Goal: Register for event/course

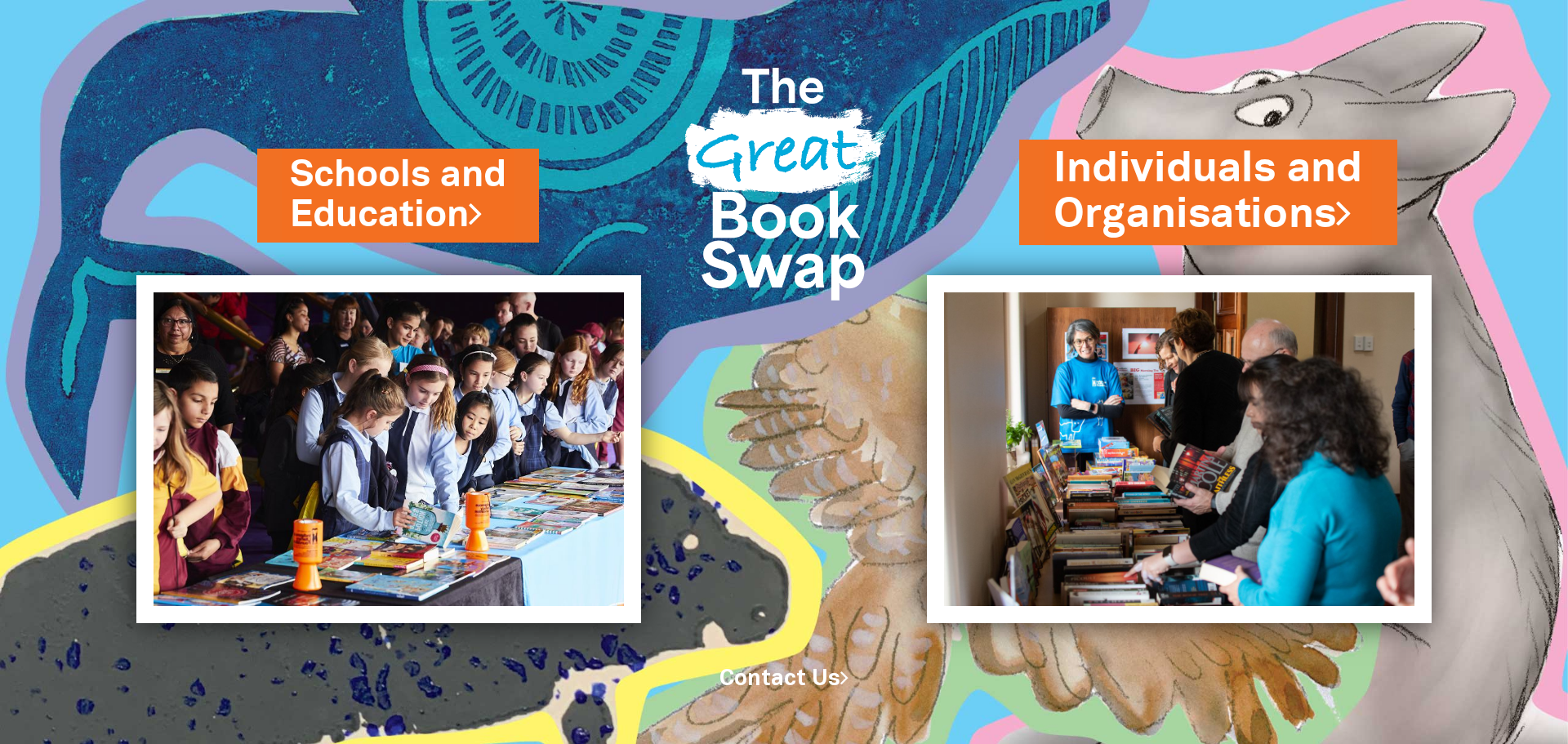
click at [1192, 222] on link "Individuals and Organisations" at bounding box center [1209, 191] width 309 height 103
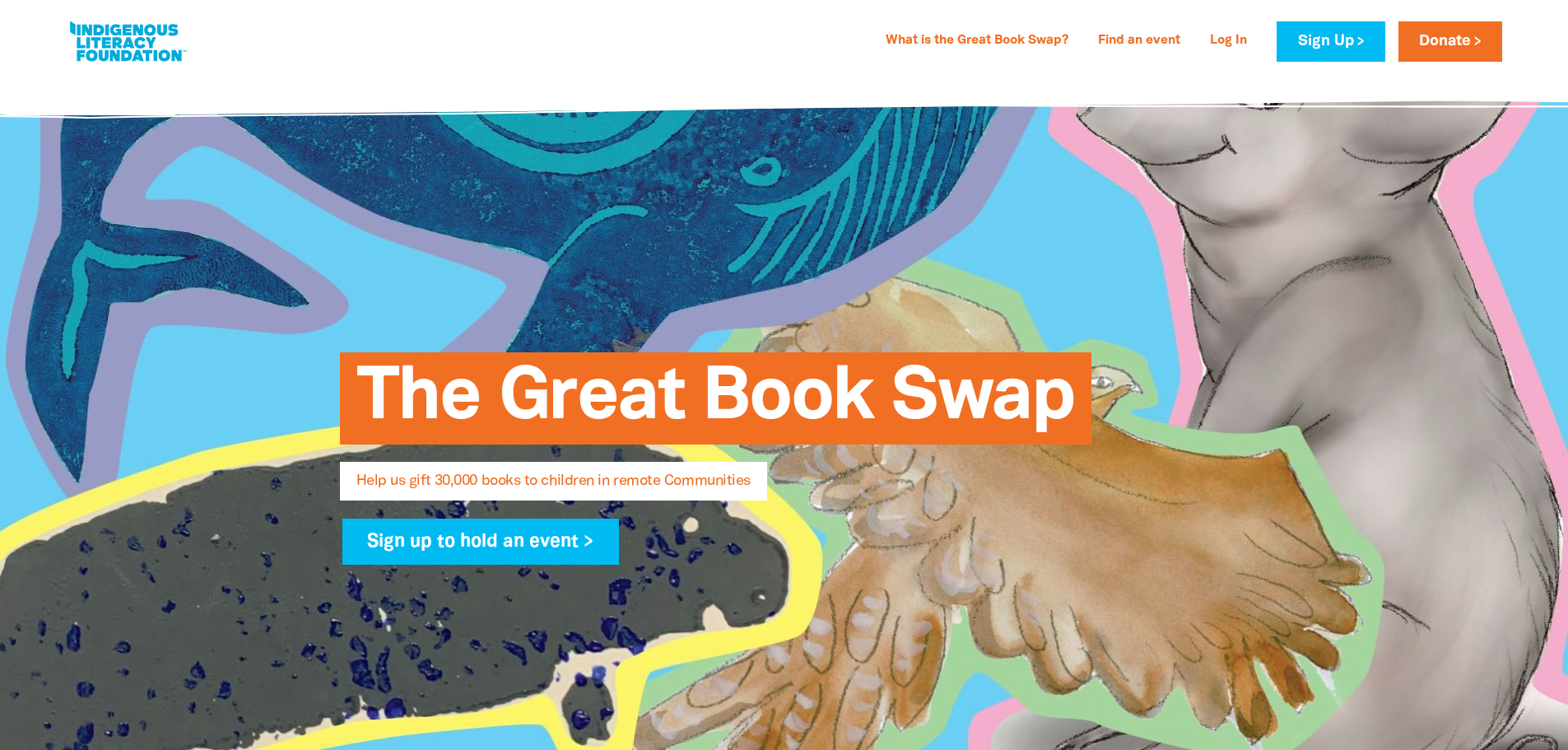
select select "AU"
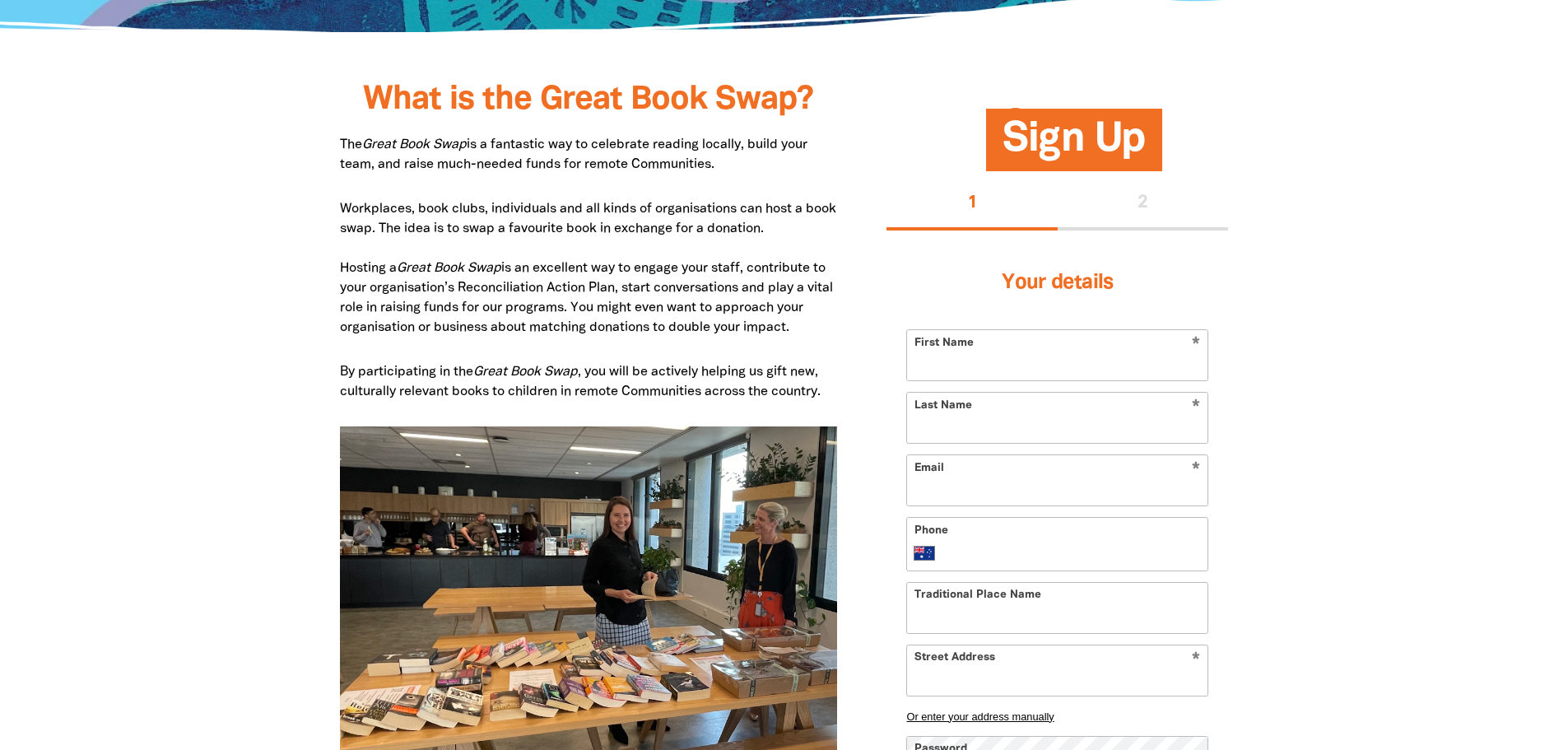
scroll to position [823, 0]
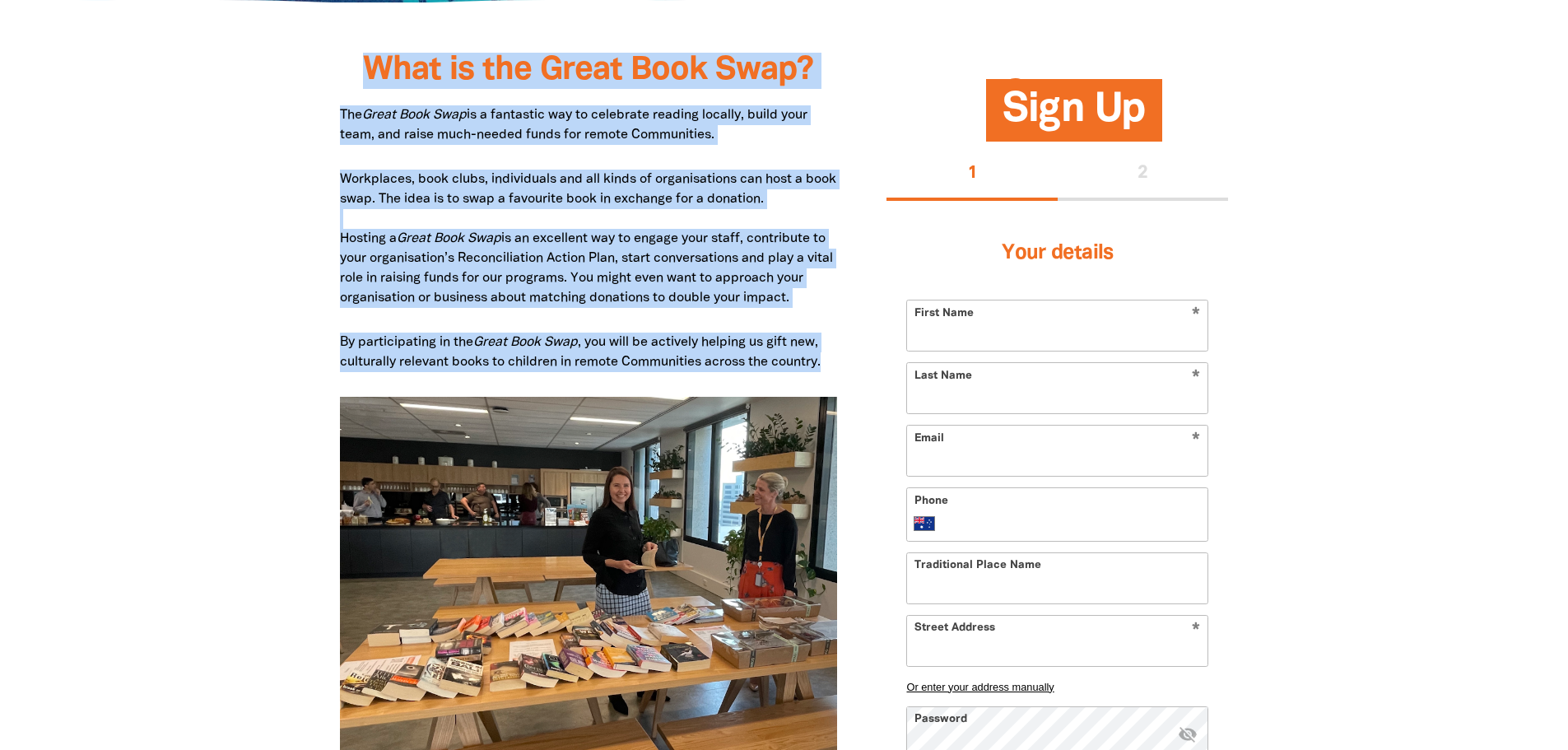
drag, startPoint x: 366, startPoint y: 79, endPoint x: 828, endPoint y: 371, distance: 546.5
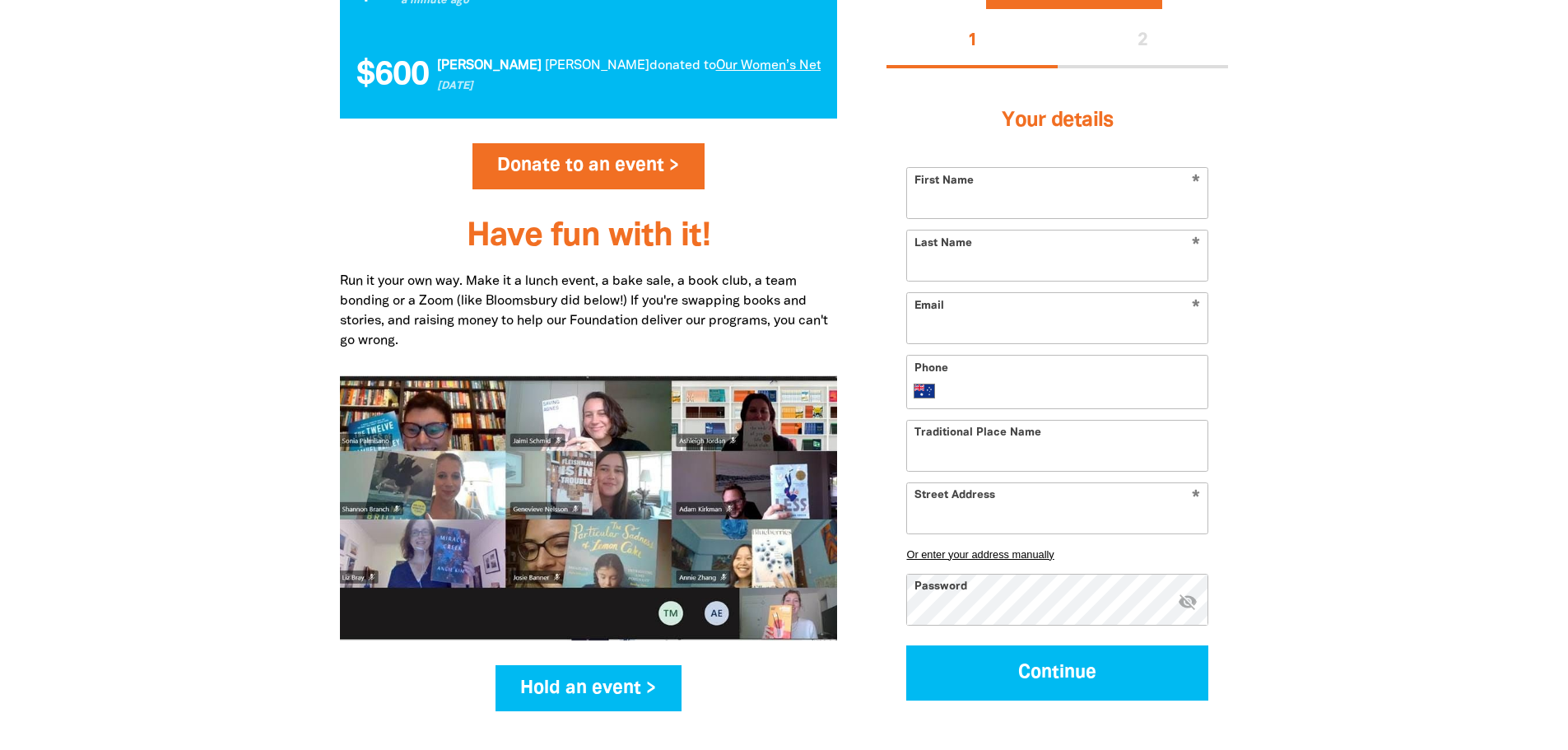
scroll to position [1975, 0]
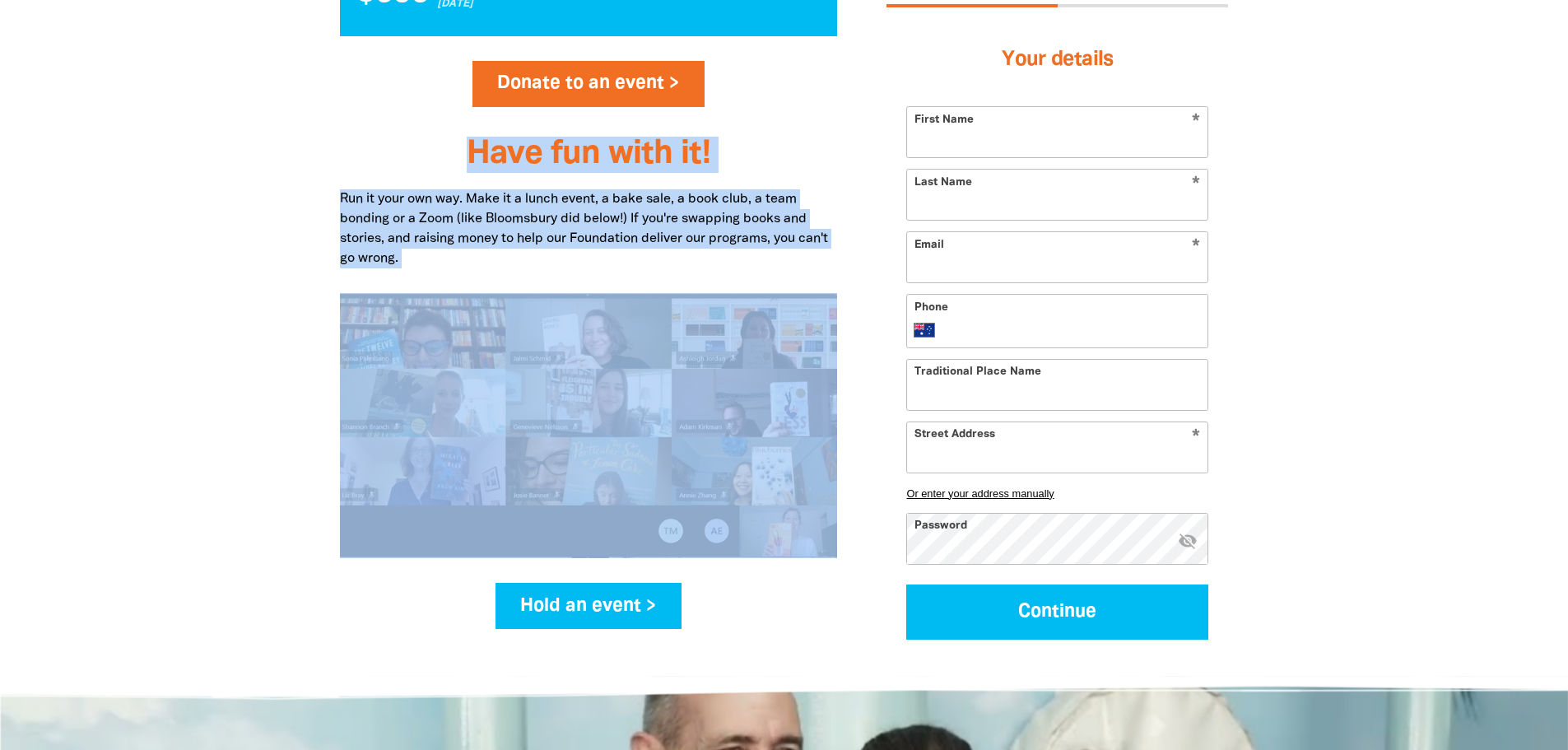
drag, startPoint x: 469, startPoint y: 163, endPoint x: 522, endPoint y: 275, distance: 123.9
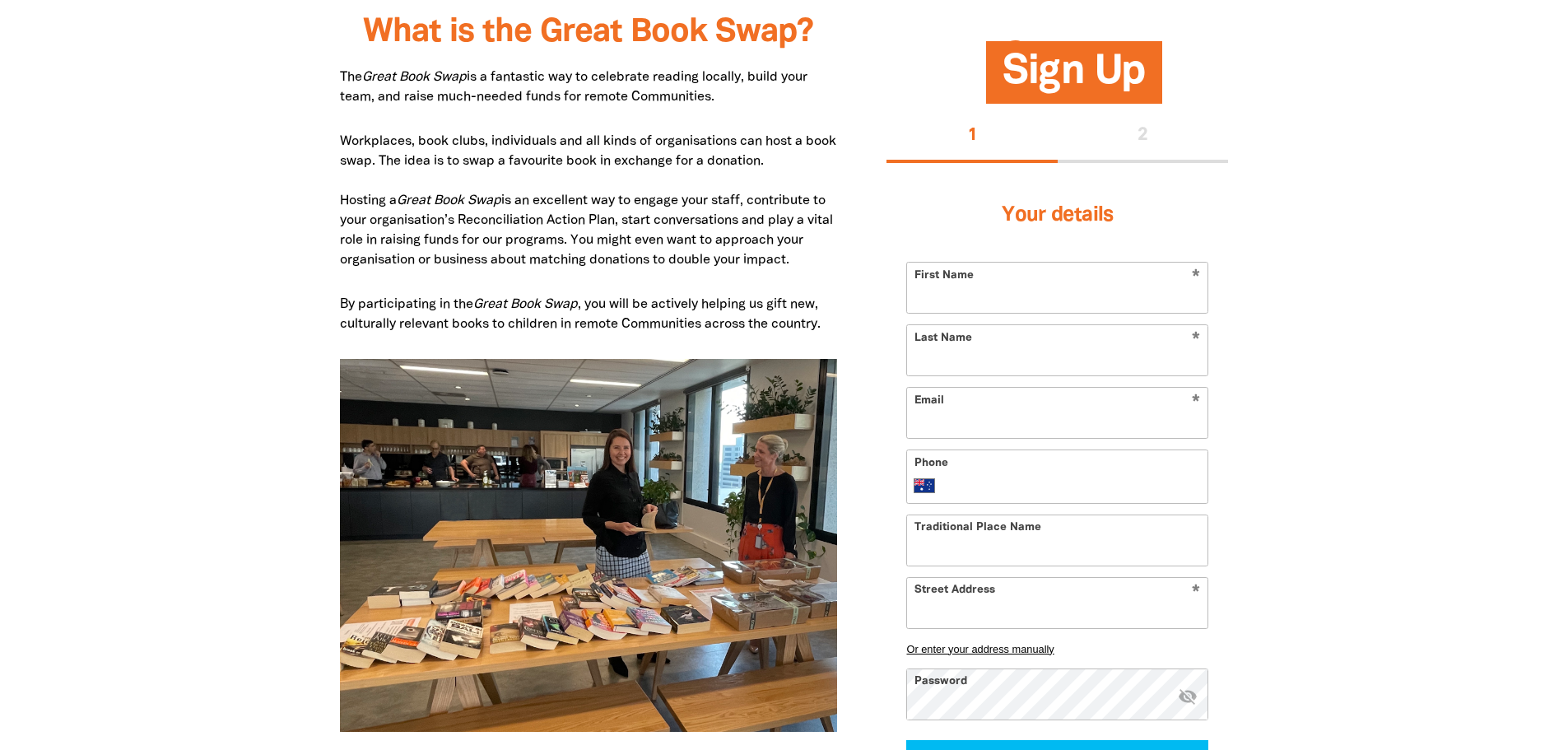
scroll to position [823, 0]
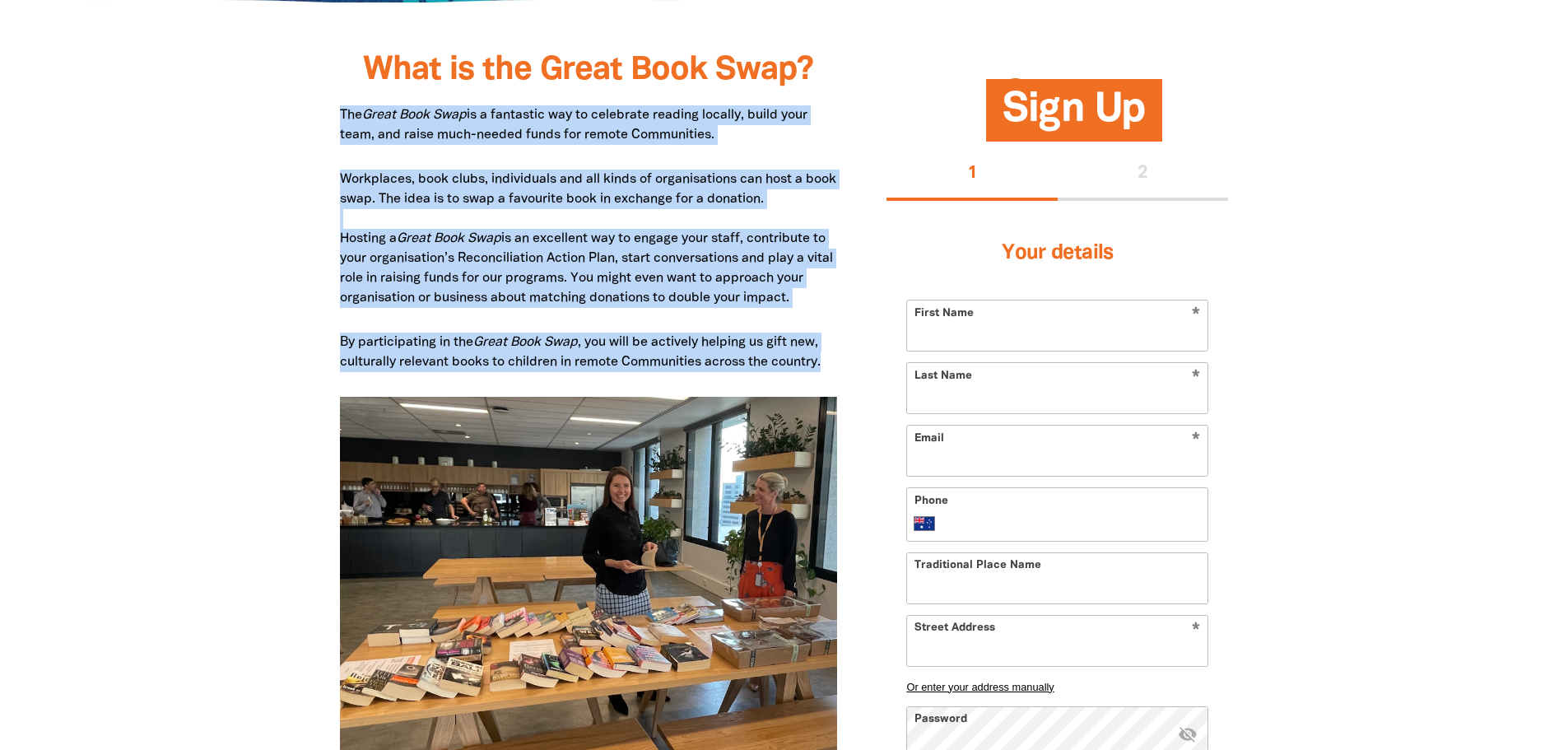
drag, startPoint x: 329, startPoint y: 107, endPoint x: 831, endPoint y: 364, distance: 564.0
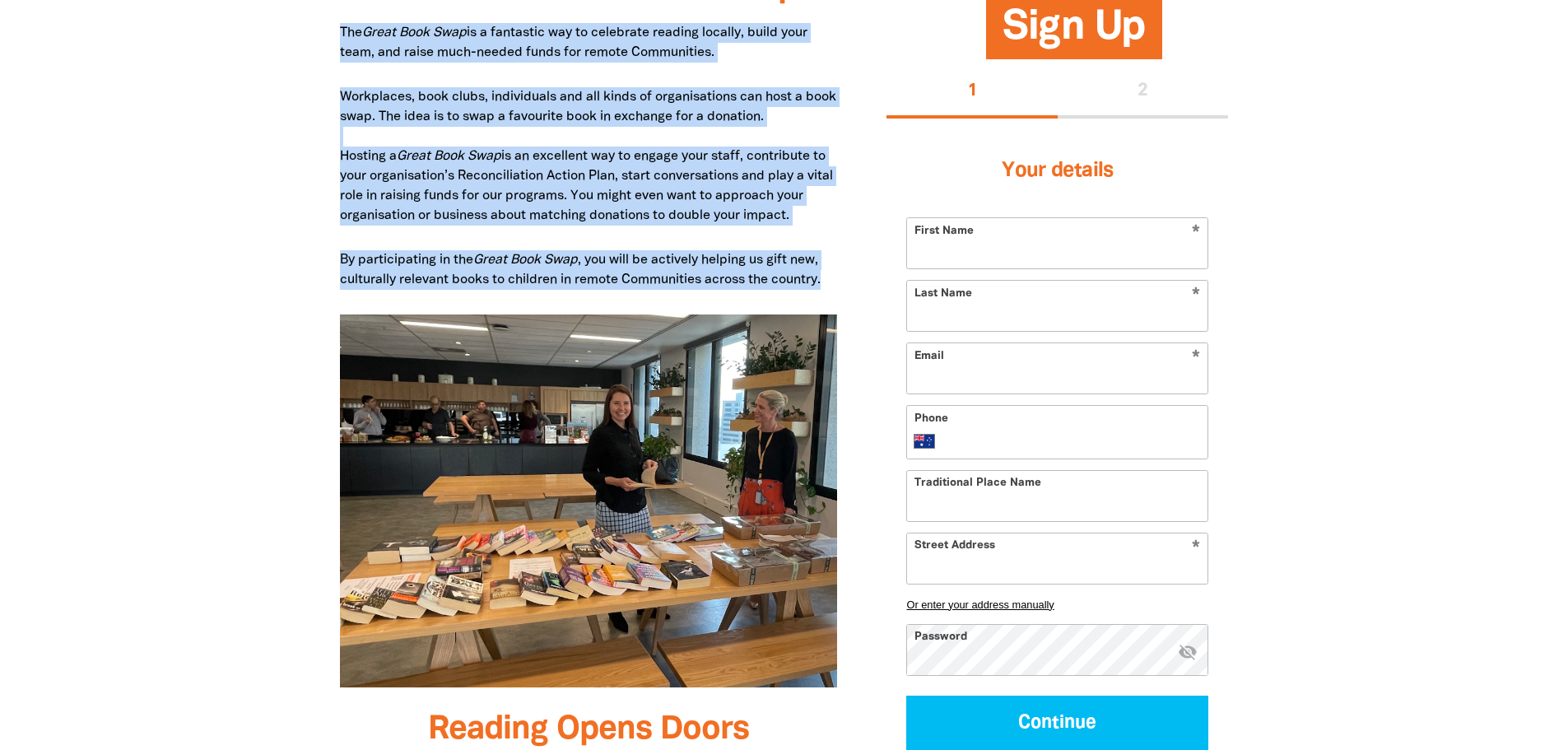
click at [412, 193] on p "Workplaces, book clubs, individuals and all kinds of organisations can host a b…" at bounding box center [590, 156] width 498 height 138
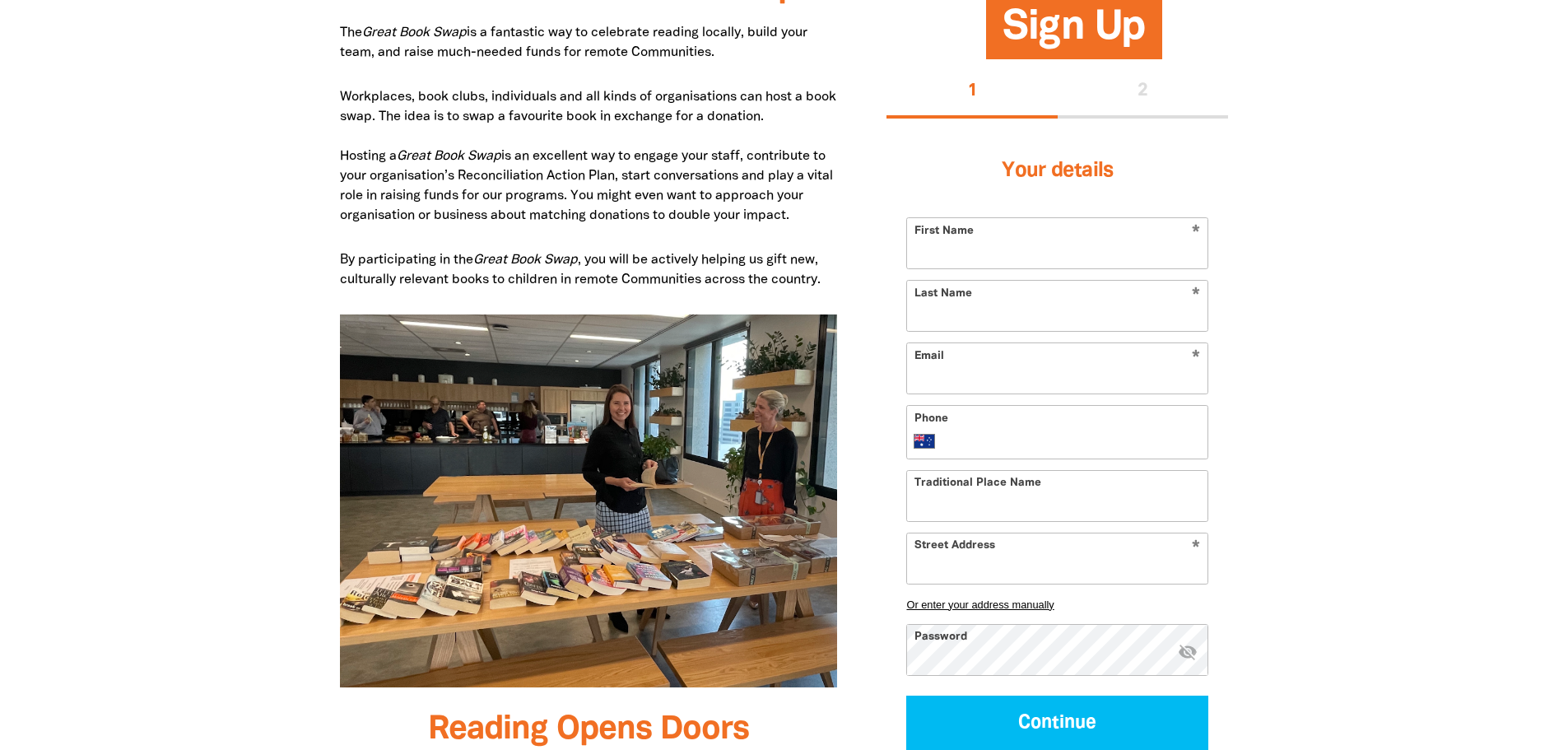
drag, startPoint x: 341, startPoint y: 156, endPoint x: 828, endPoint y: 221, distance: 491.3
click at [828, 221] on p "Workplaces, book clubs, individuals and all kinds of organisations can host a b…" at bounding box center [590, 156] width 498 height 138
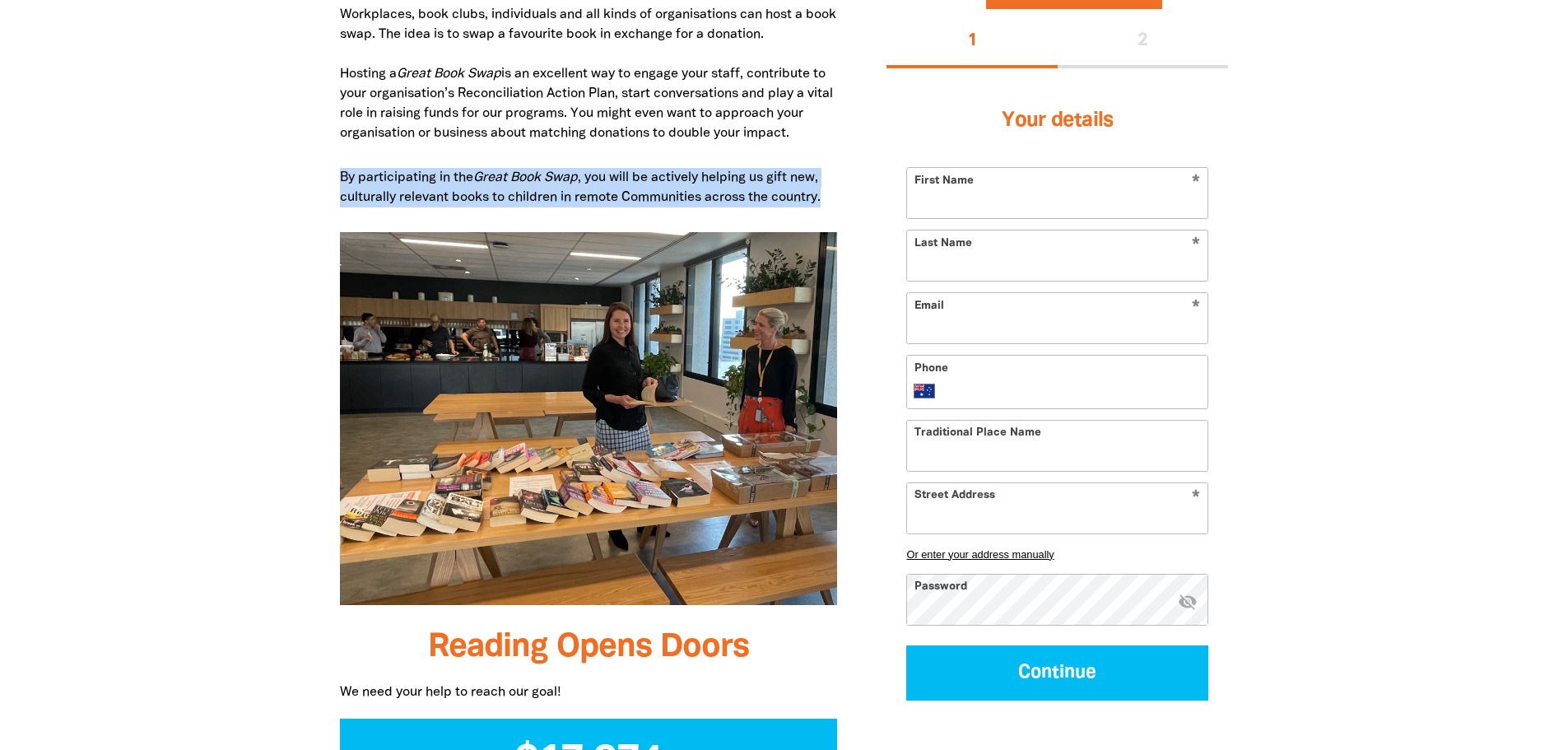
drag, startPoint x: 335, startPoint y: 171, endPoint x: 627, endPoint y: 175, distance: 292.0
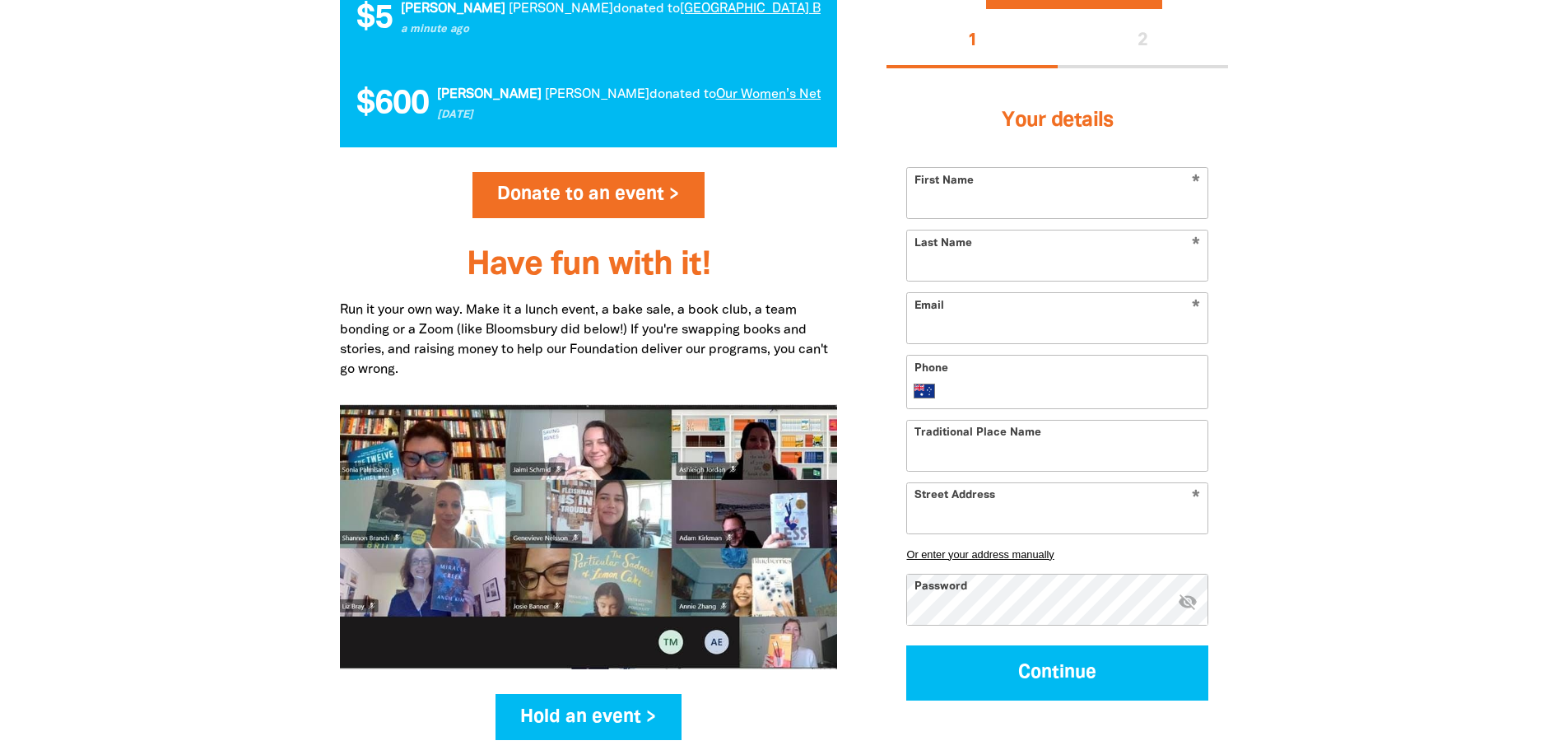
scroll to position [1893, 0]
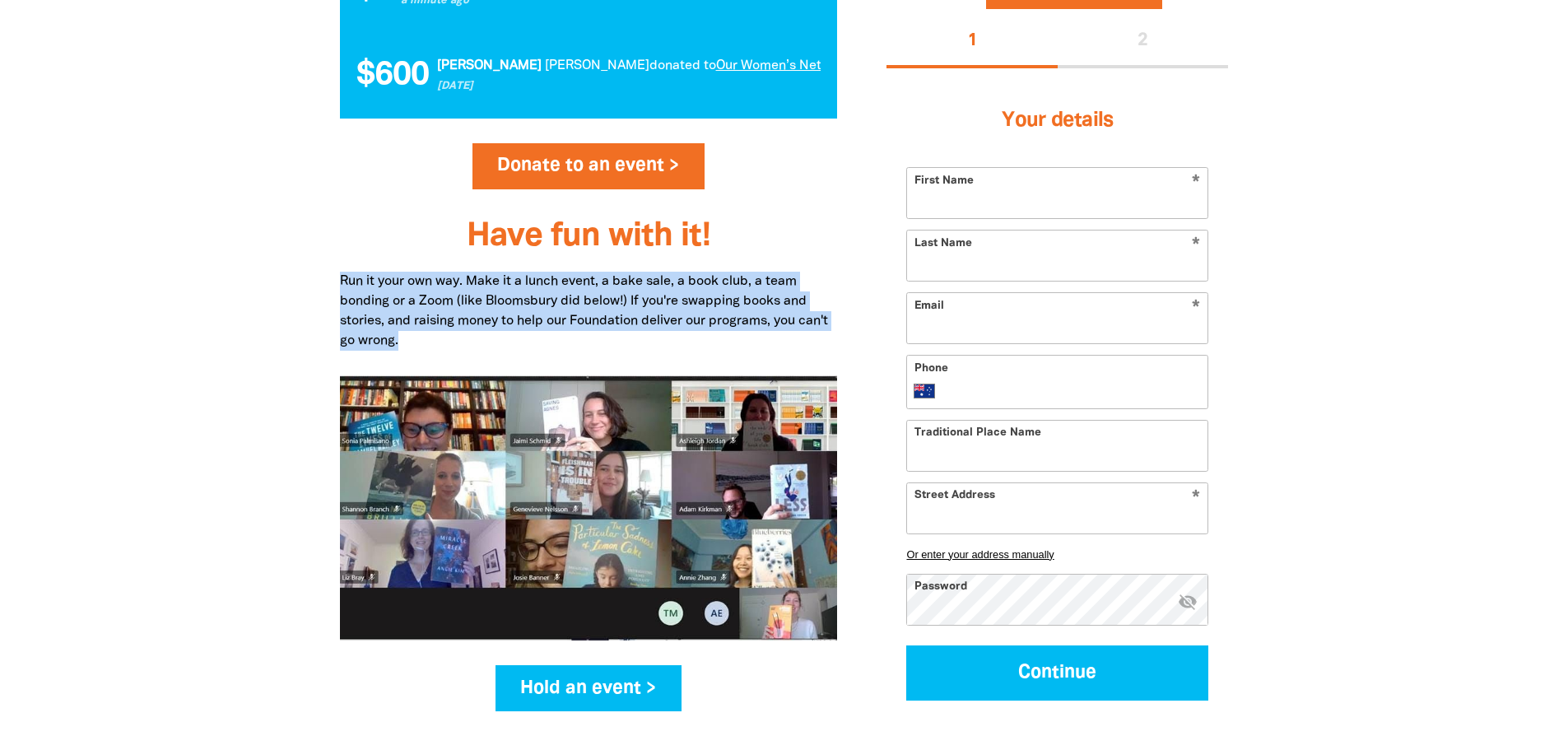
drag, startPoint x: 326, startPoint y: 271, endPoint x: 482, endPoint y: 348, distance: 174.0
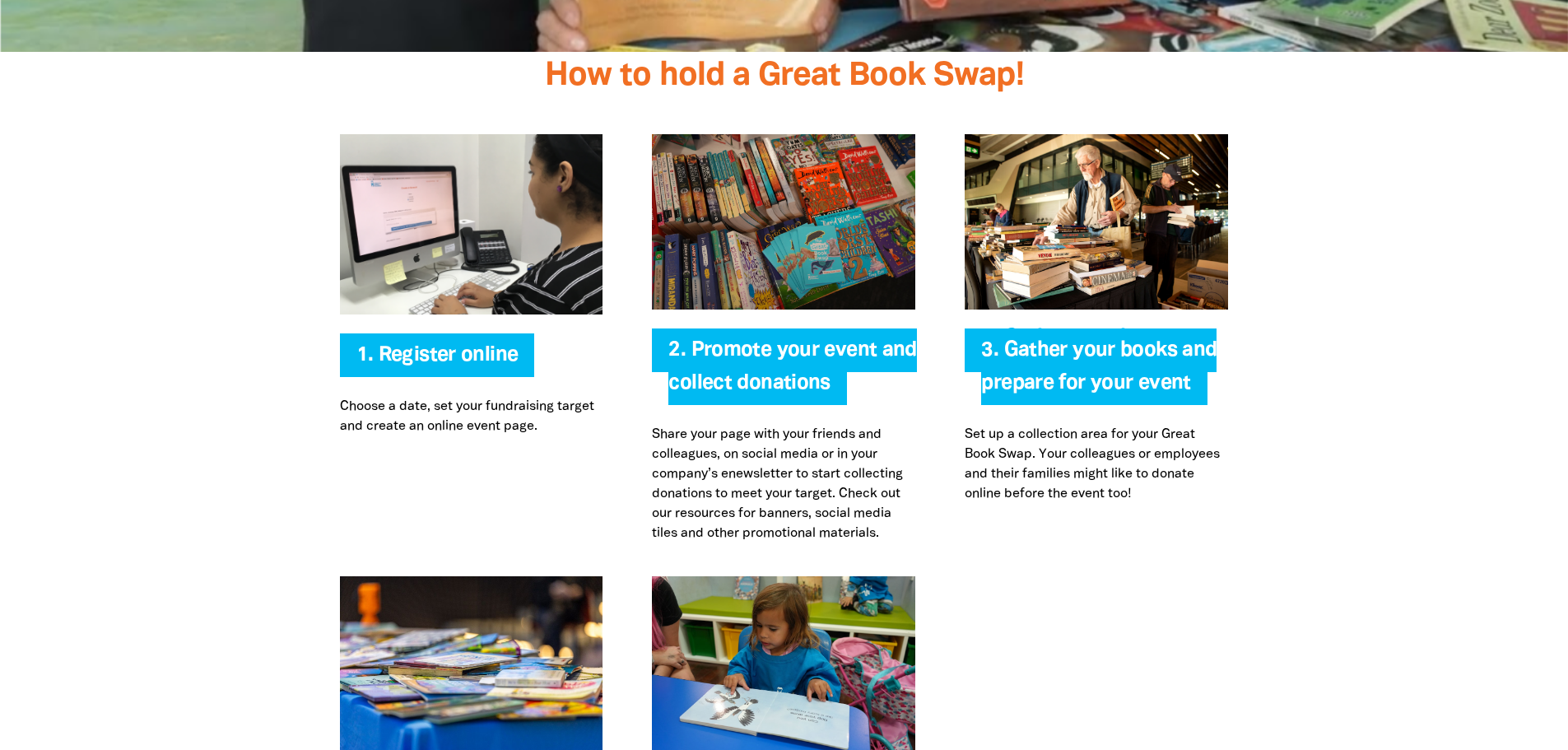
scroll to position [3209, 0]
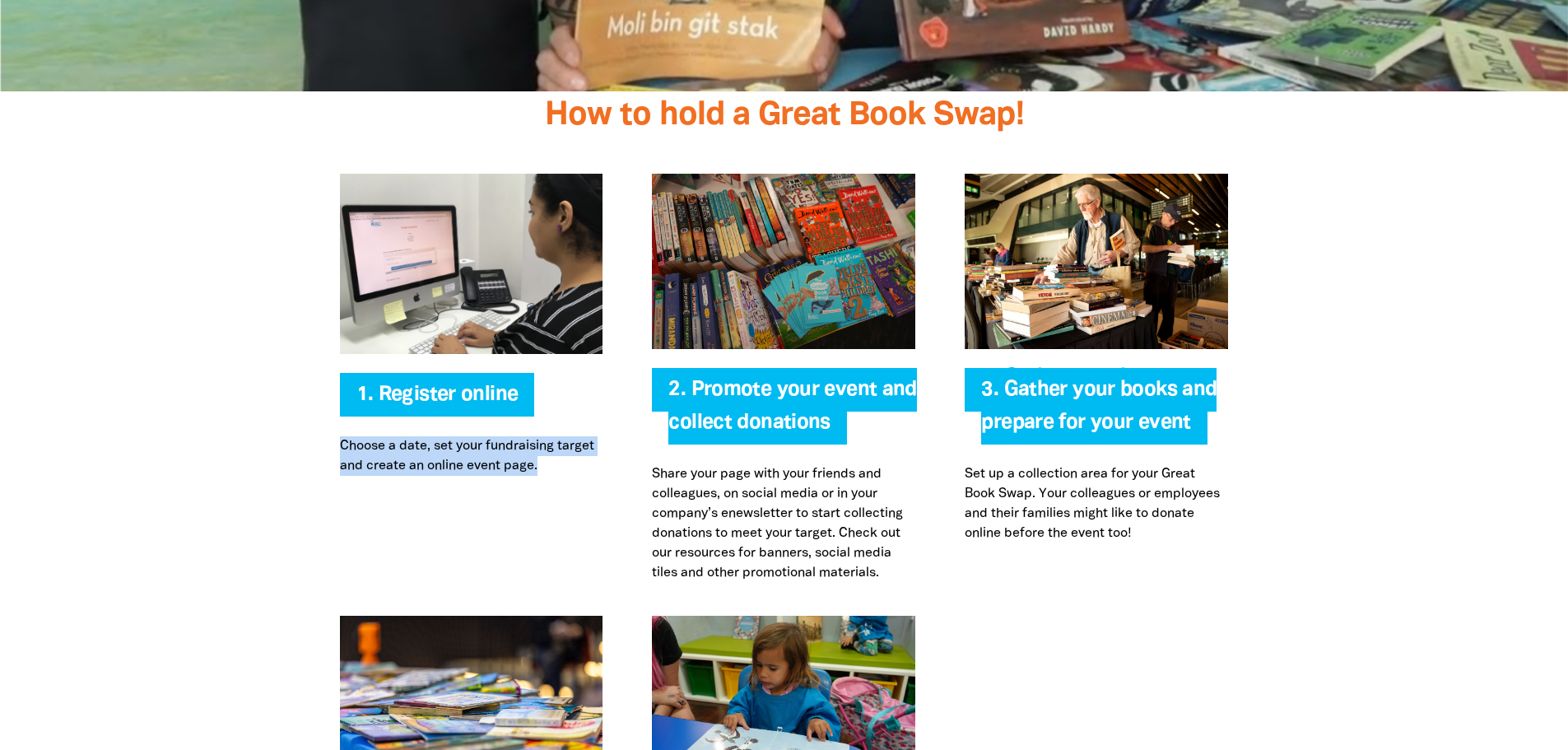
drag, startPoint x: 341, startPoint y: 438, endPoint x: 607, endPoint y: 493, distance: 271.6
click at [607, 493] on div "Register online 1. Register online Choose a date, set your fundraising target a…" at bounding box center [472, 378] width 313 height 409
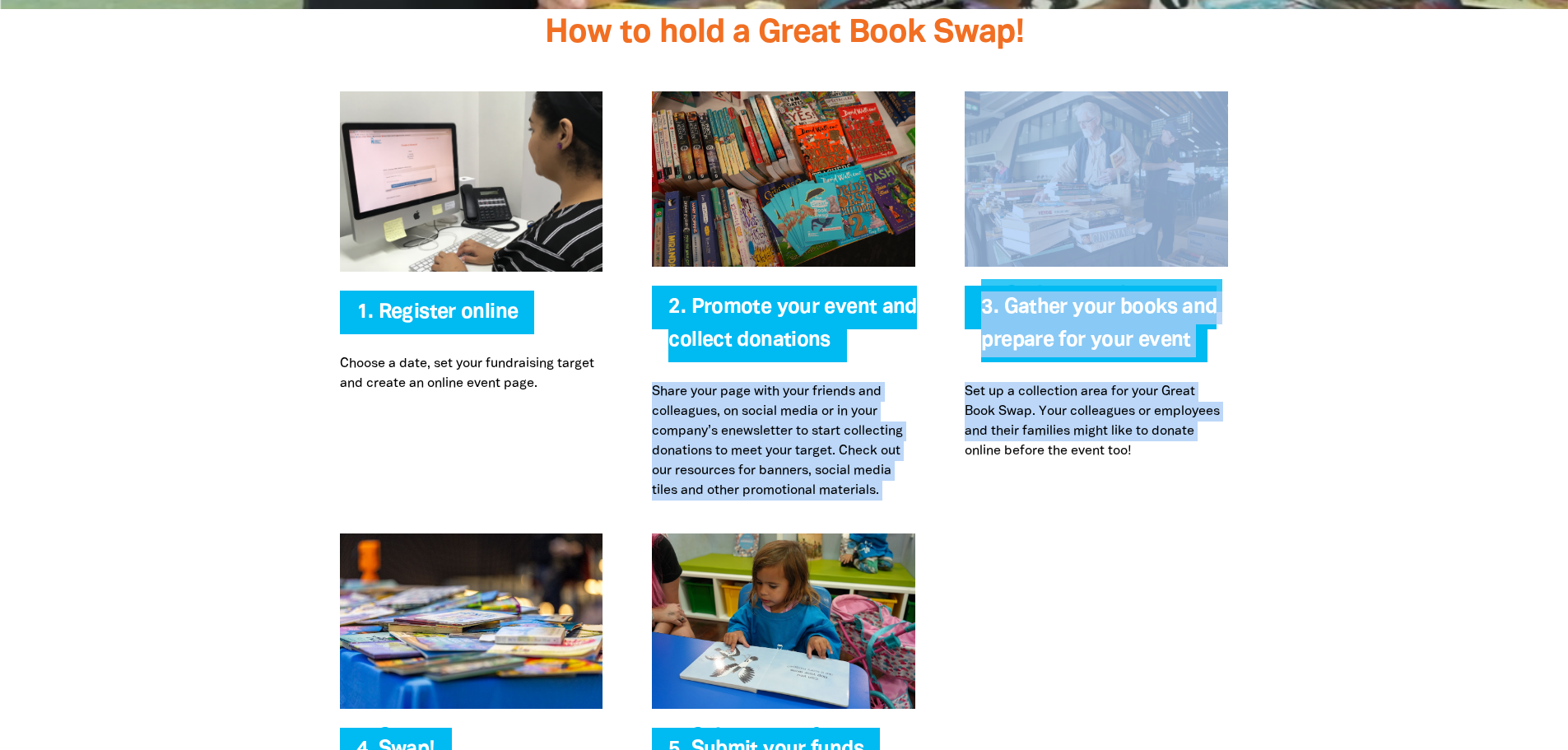
drag, startPoint x: 652, startPoint y: 384, endPoint x: 954, endPoint y: 480, distance: 316.9
click at [954, 480] on div "Register online 1. Register online Choose a date, set your fundraising target a…" at bounding box center [784, 295] width 988 height 474
click at [841, 444] on p "Share your page with your friends and colleagues, on social media or in your co…" at bounding box center [784, 441] width 263 height 119
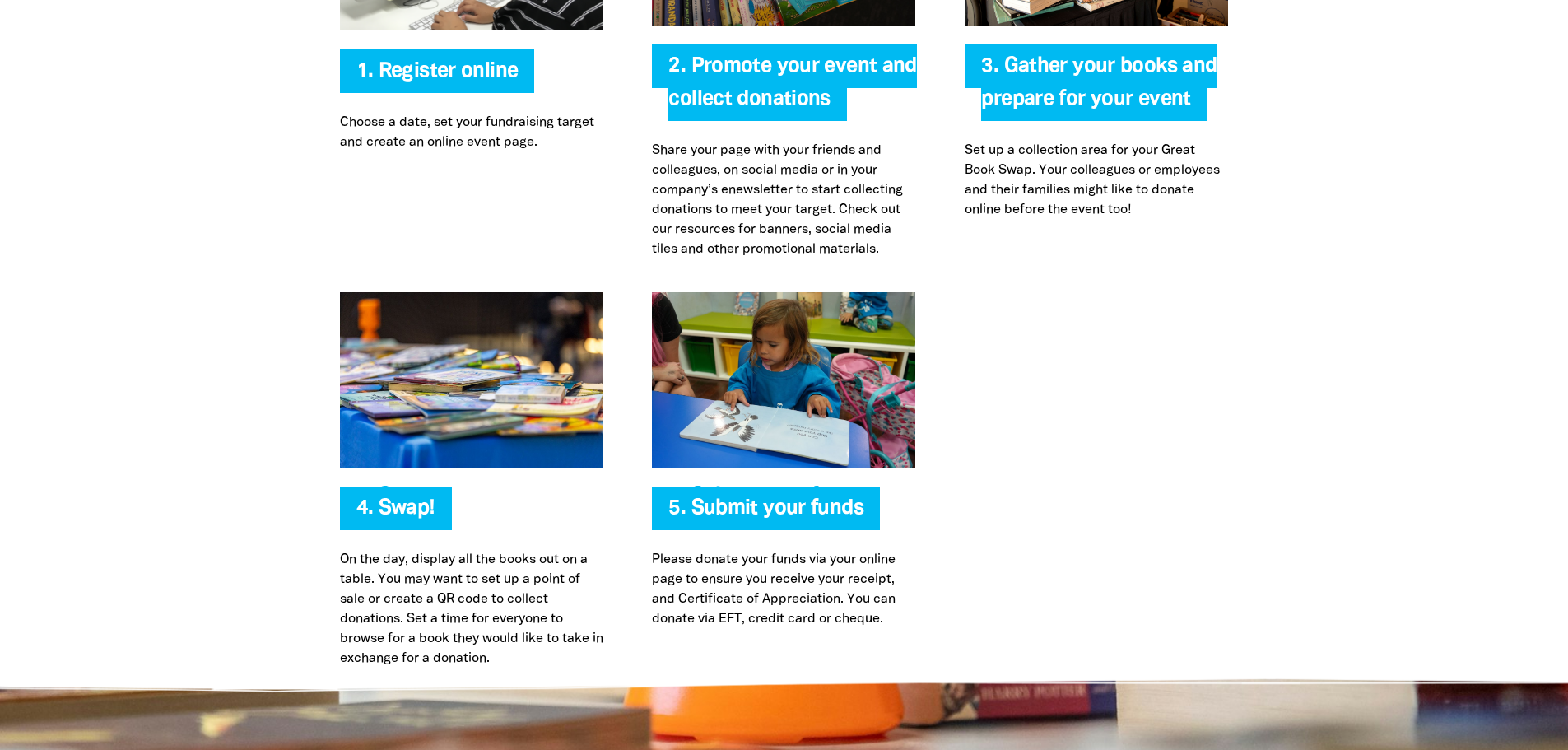
scroll to position [3538, 0]
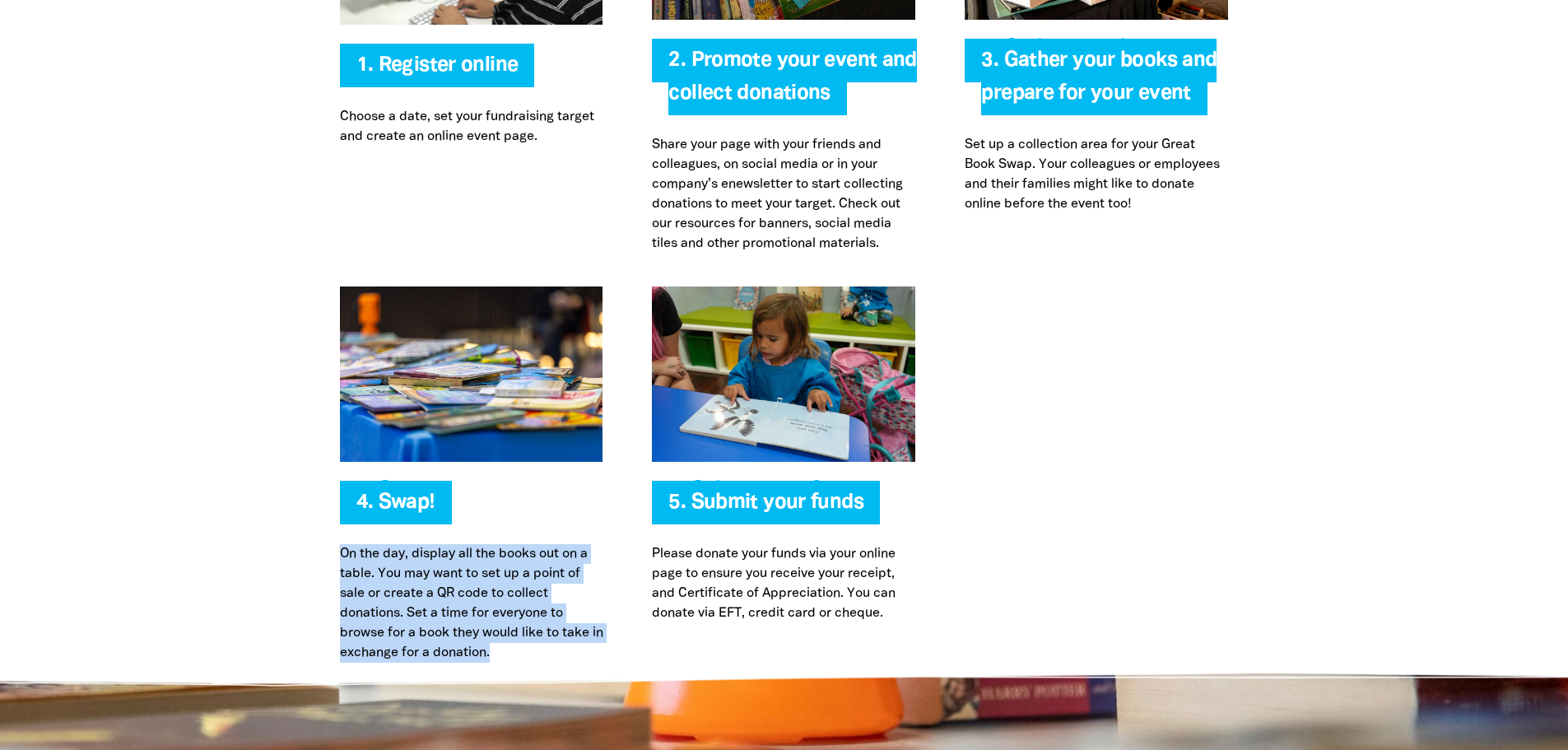
drag, startPoint x: 343, startPoint y: 553, endPoint x: 538, endPoint y: 652, distance: 218.7
click at [538, 652] on p "On the day, display all the books out on a table. You may want to set up a poin…" at bounding box center [472, 603] width 263 height 119
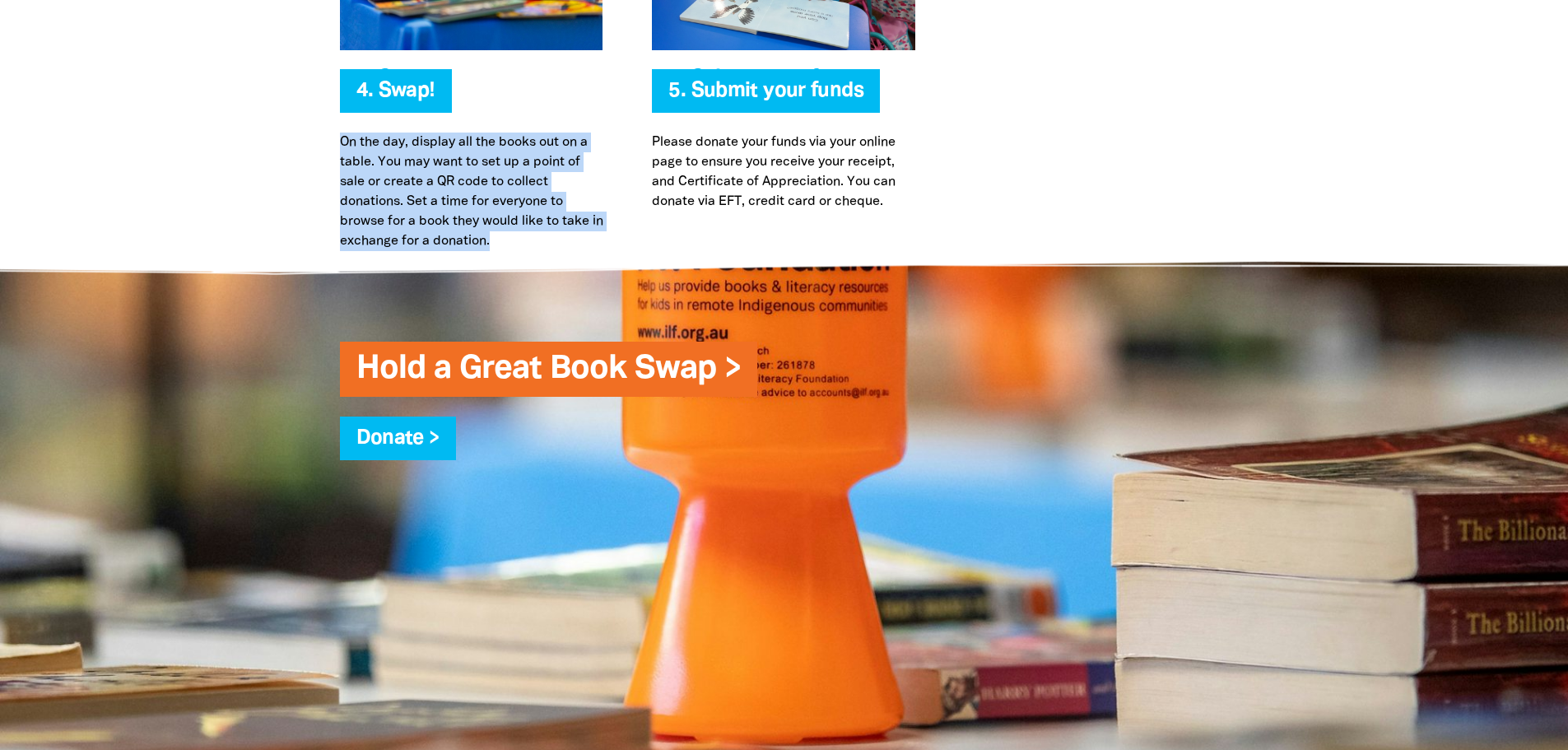
scroll to position [3868, 0]
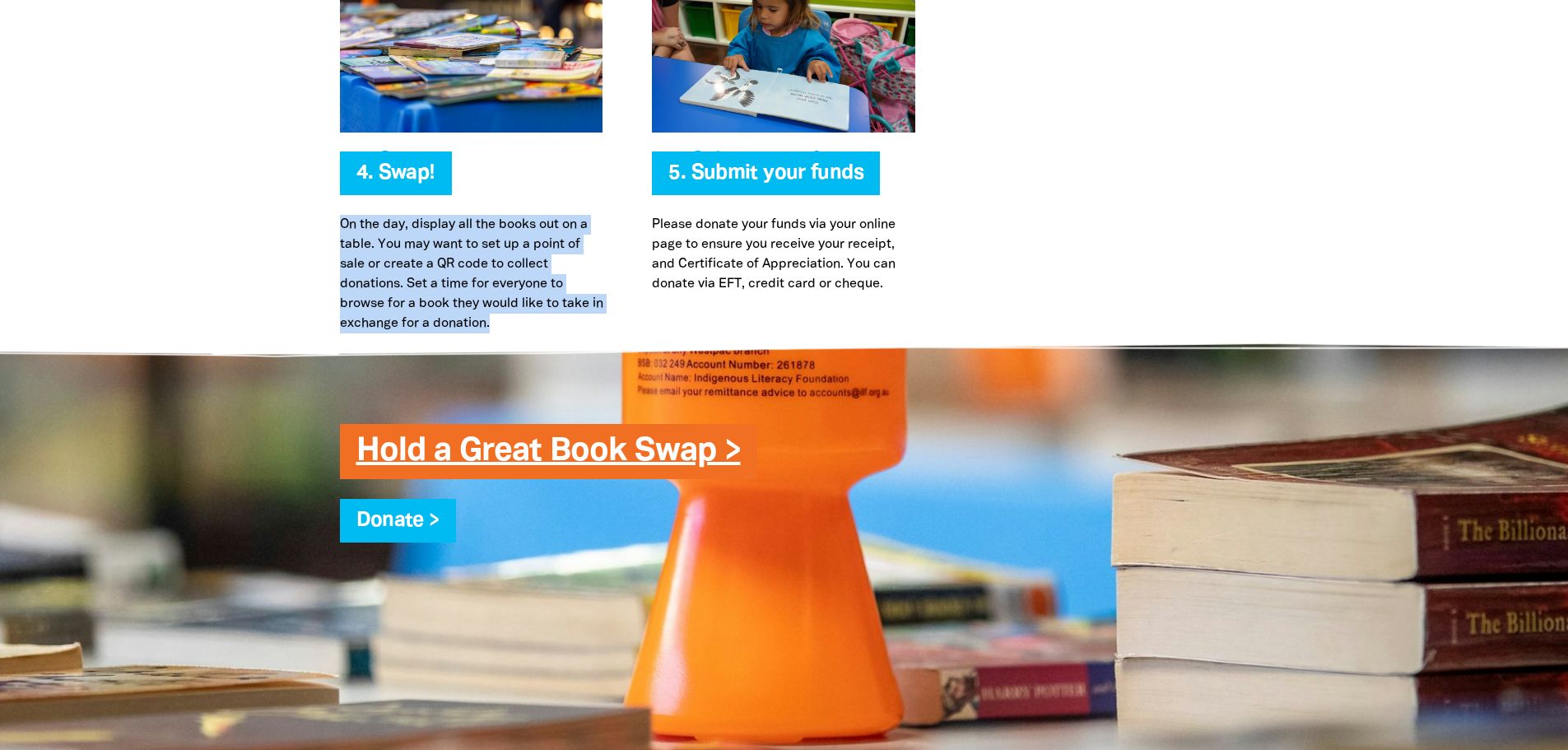
click at [438, 444] on link "Hold a Great Book Swap >" at bounding box center [549, 452] width 384 height 30
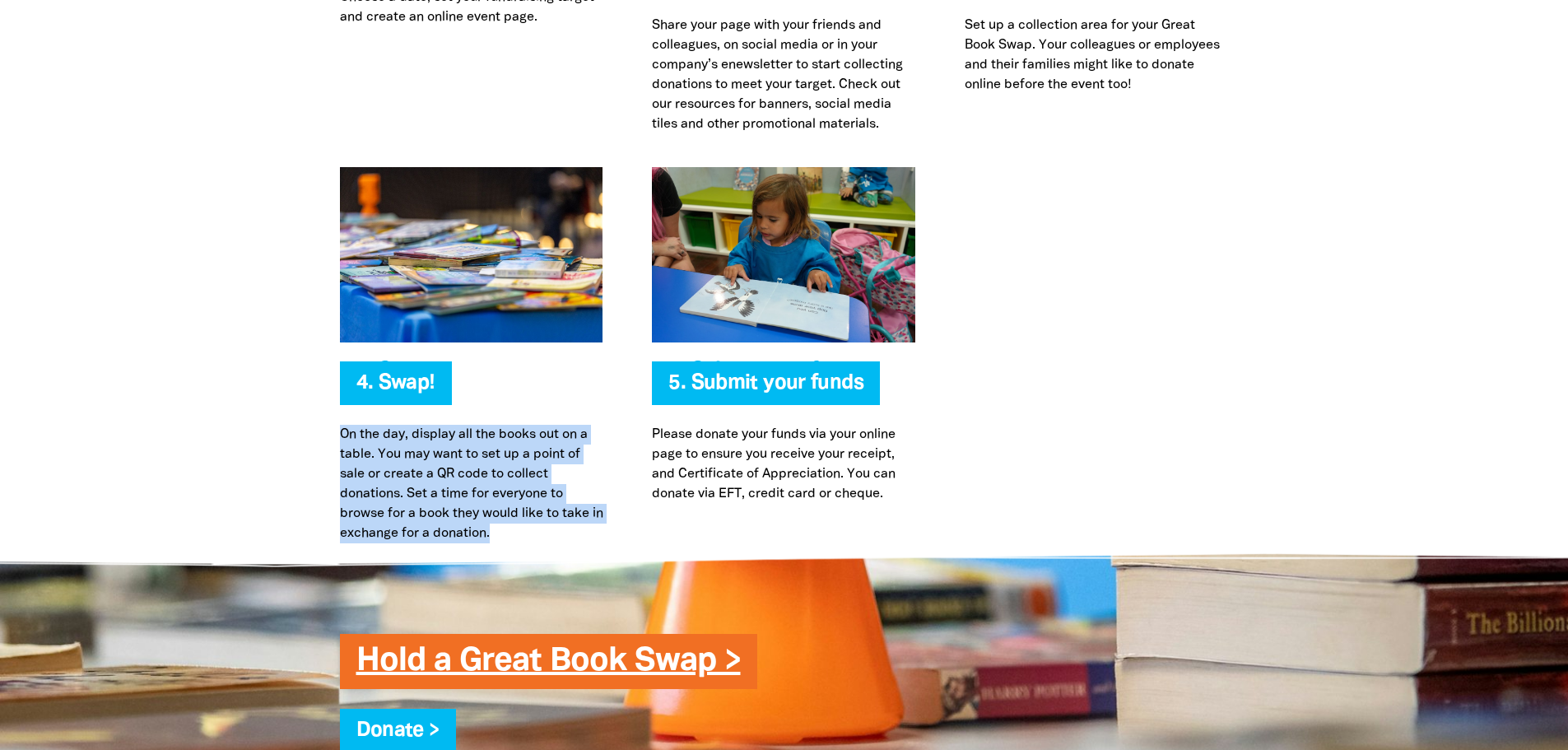
scroll to position [3785, 0]
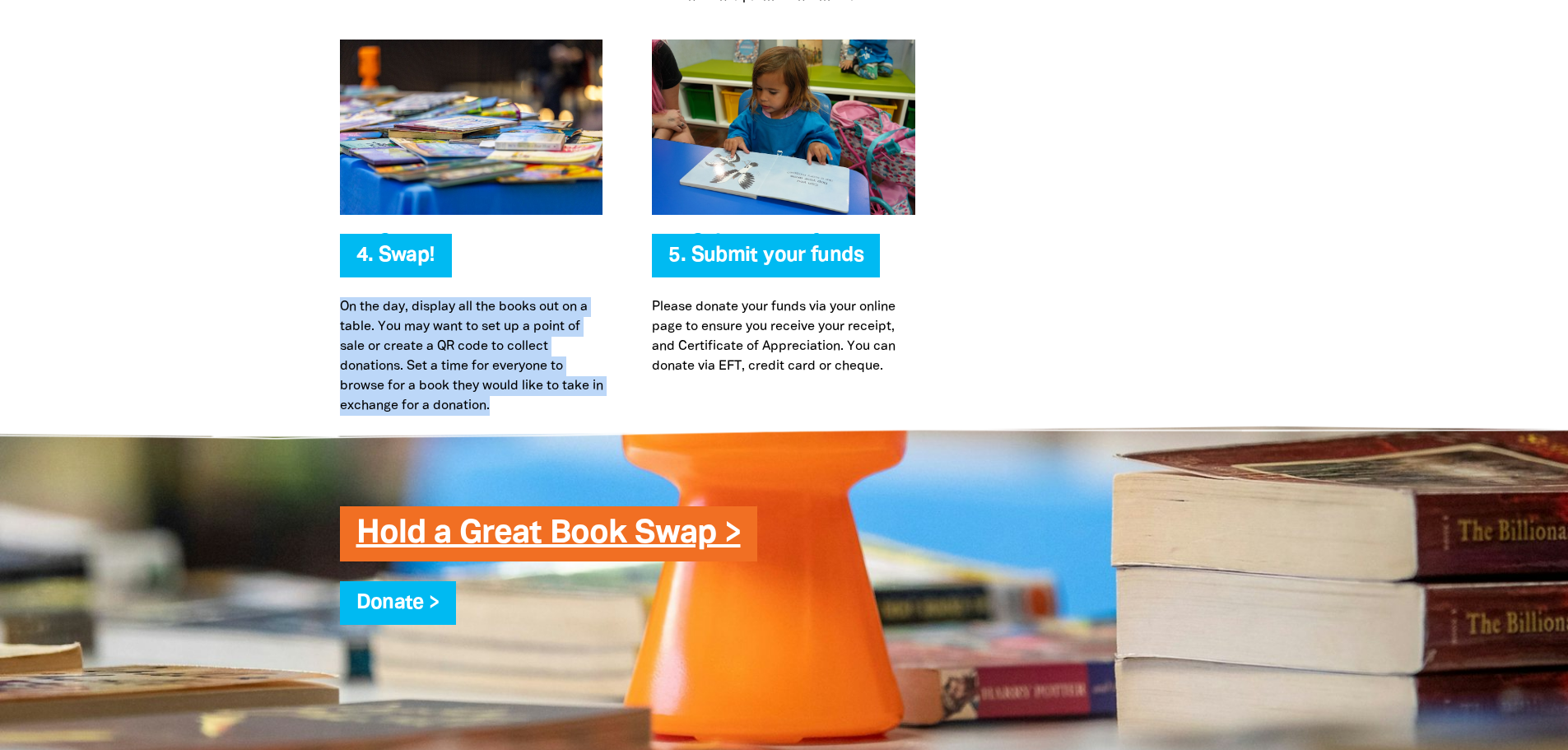
click at [502, 542] on link "Hold a Great Book Swap >" at bounding box center [549, 533] width 384 height 30
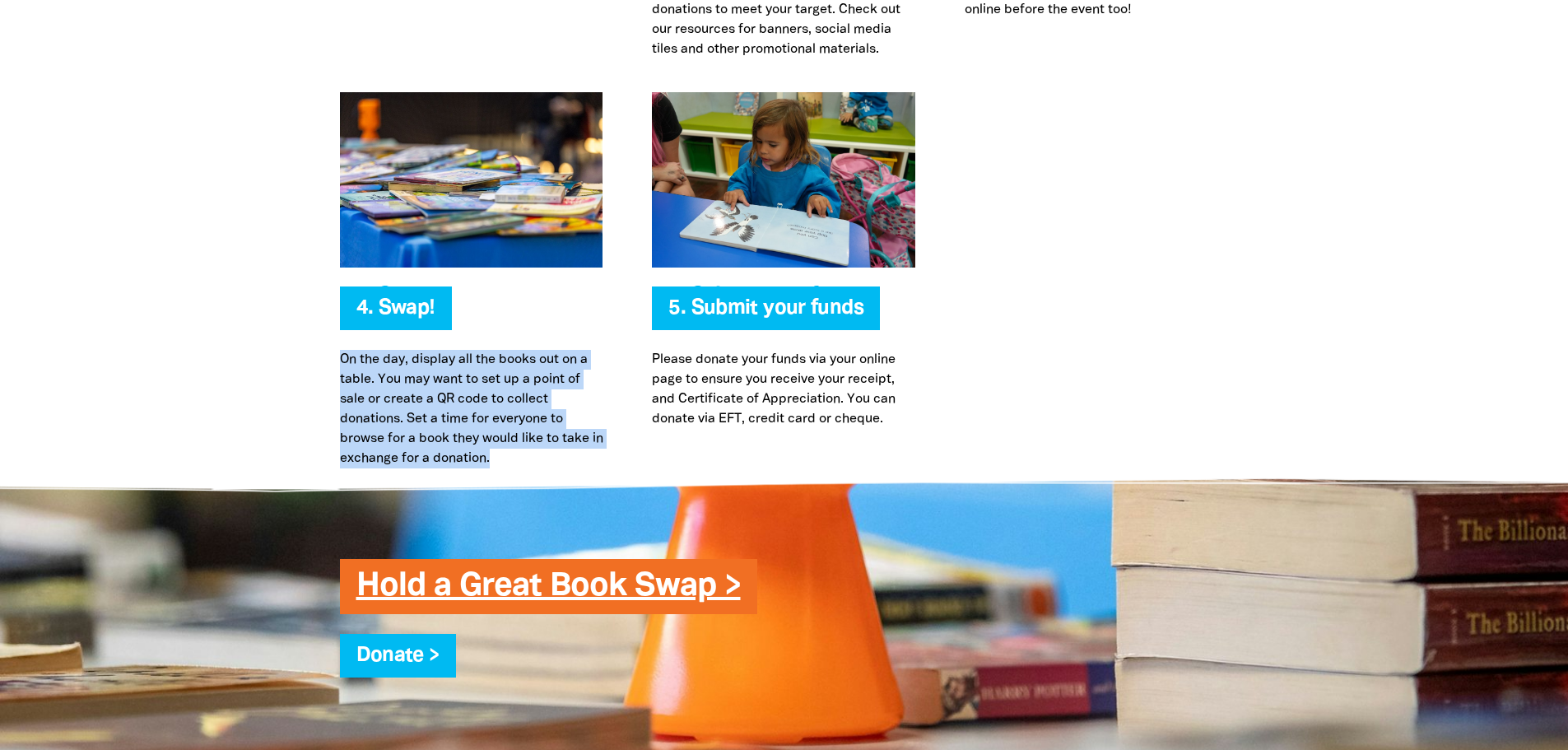
scroll to position [3702, 0]
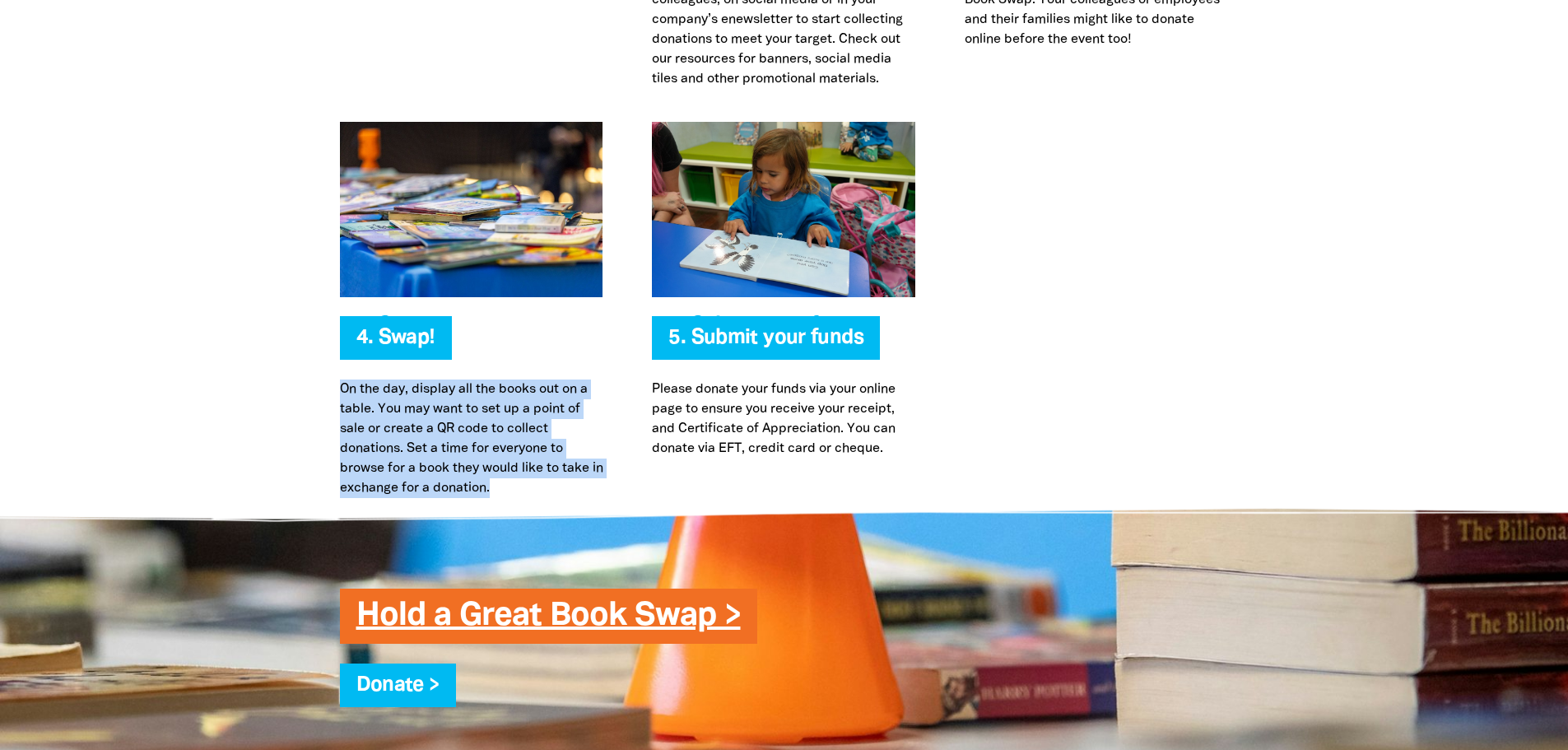
click at [376, 621] on link "Hold a Great Book Swap >" at bounding box center [549, 616] width 384 height 30
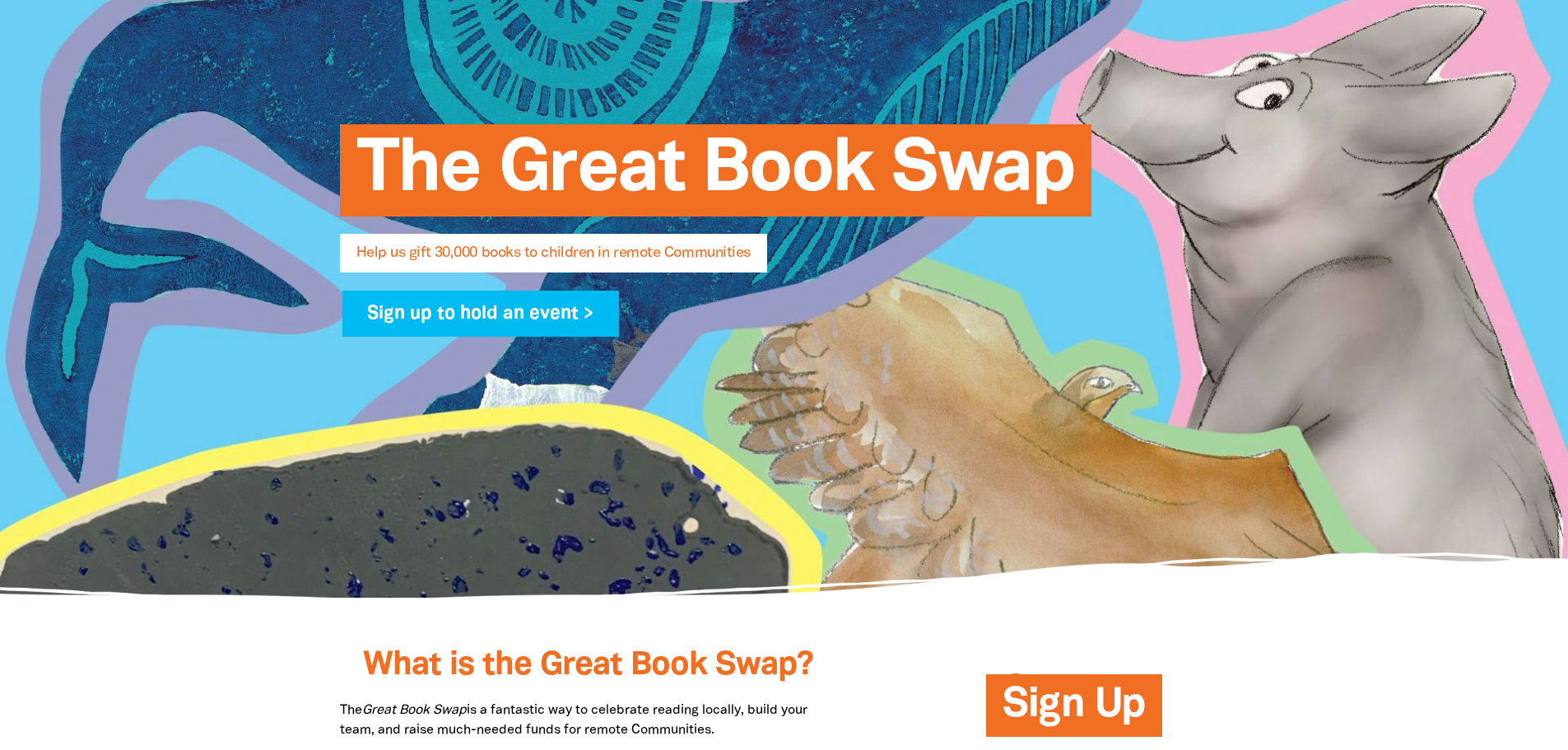
scroll to position [164, 0]
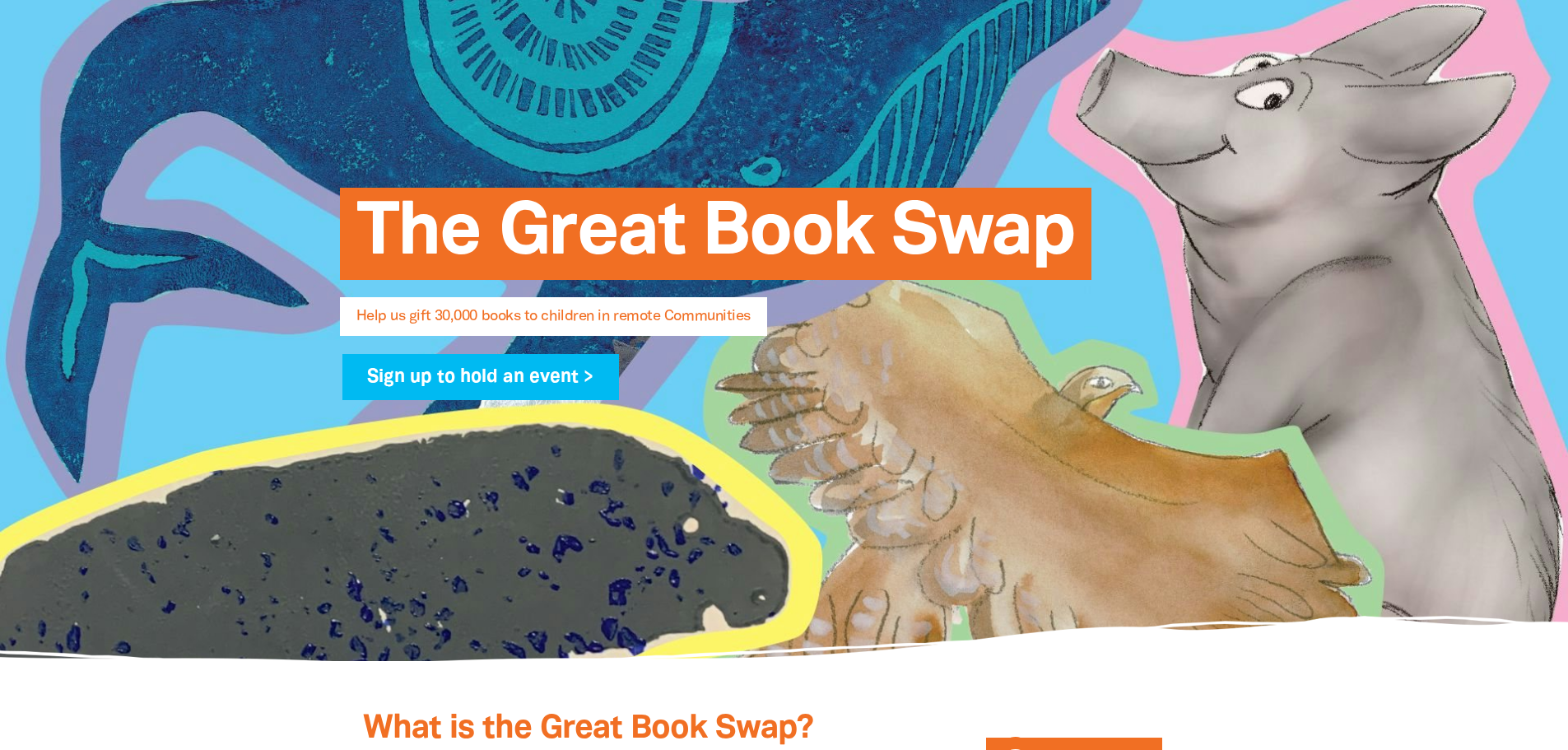
drag, startPoint x: 739, startPoint y: 128, endPoint x: 487, endPoint y: 141, distance: 252.3
click at [487, 141] on div "The Great Book Swap Help us gift 30,000 books to children in remote Communities…" at bounding box center [784, 285] width 939 height 356
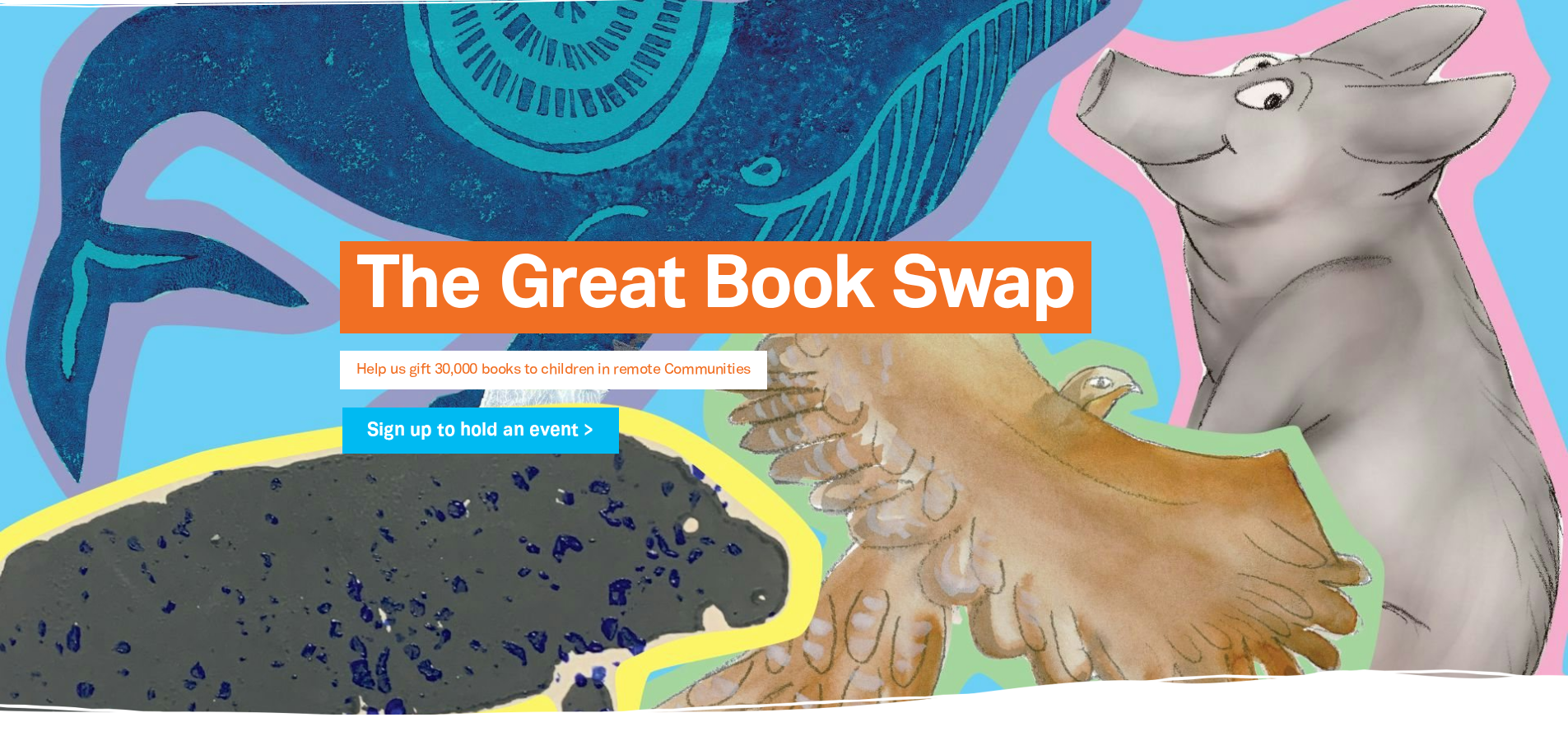
scroll to position [83, 0]
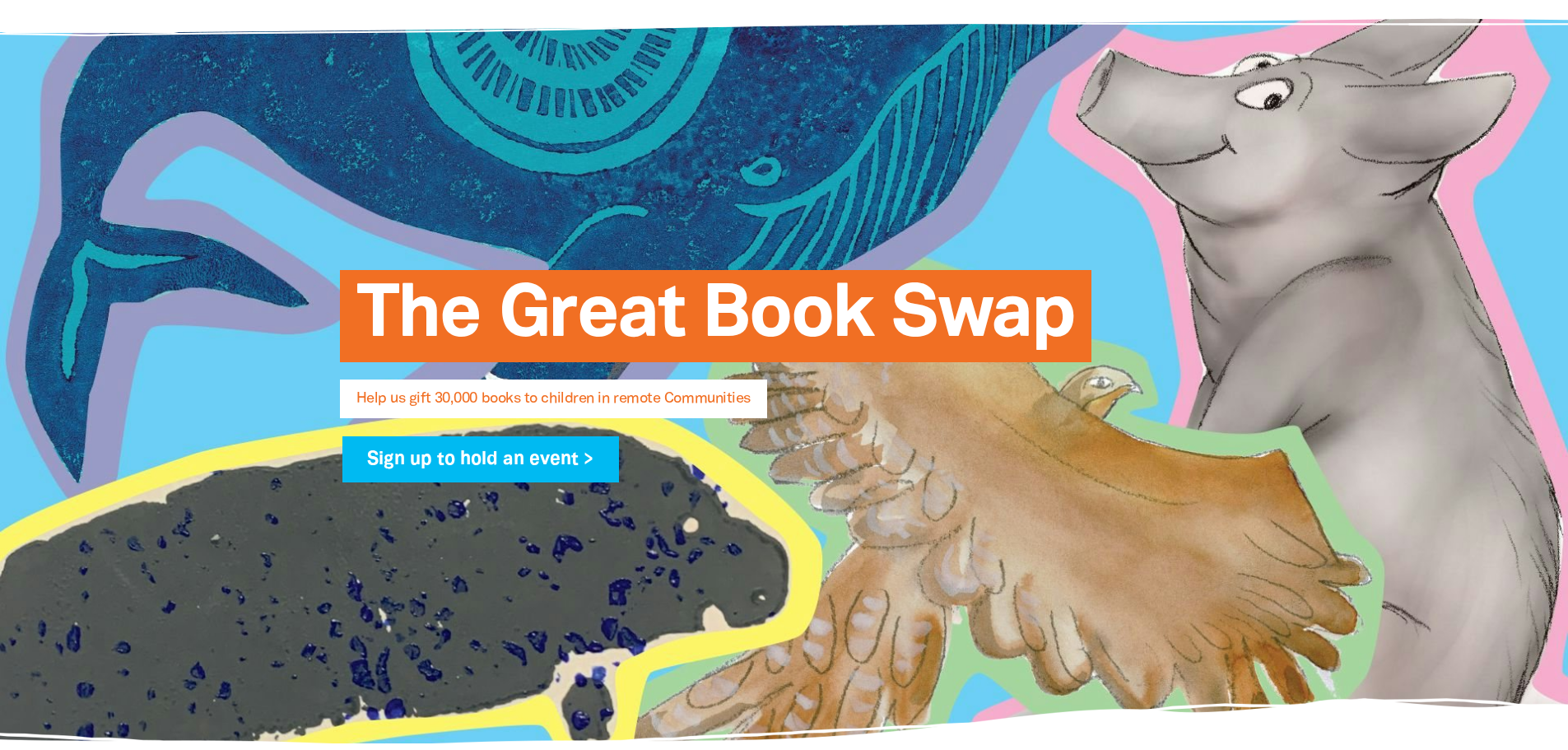
drag, startPoint x: 262, startPoint y: 162, endPoint x: 668, endPoint y: 215, distance: 409.4
click at [668, 215] on div "The Great Book Swap Help us gift 30,000 books to children in remote Communities…" at bounding box center [784, 367] width 939 height 356
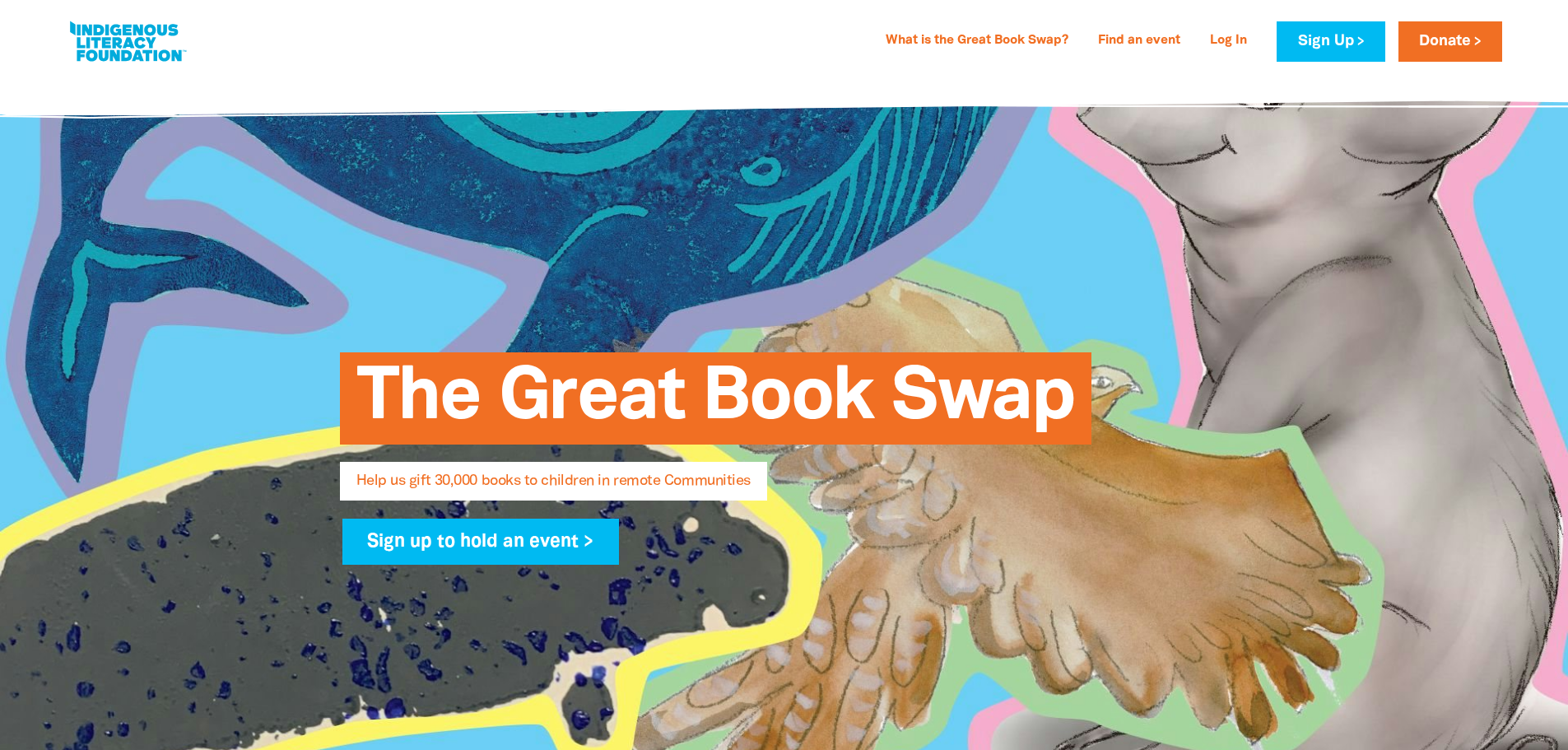
select select "AU"
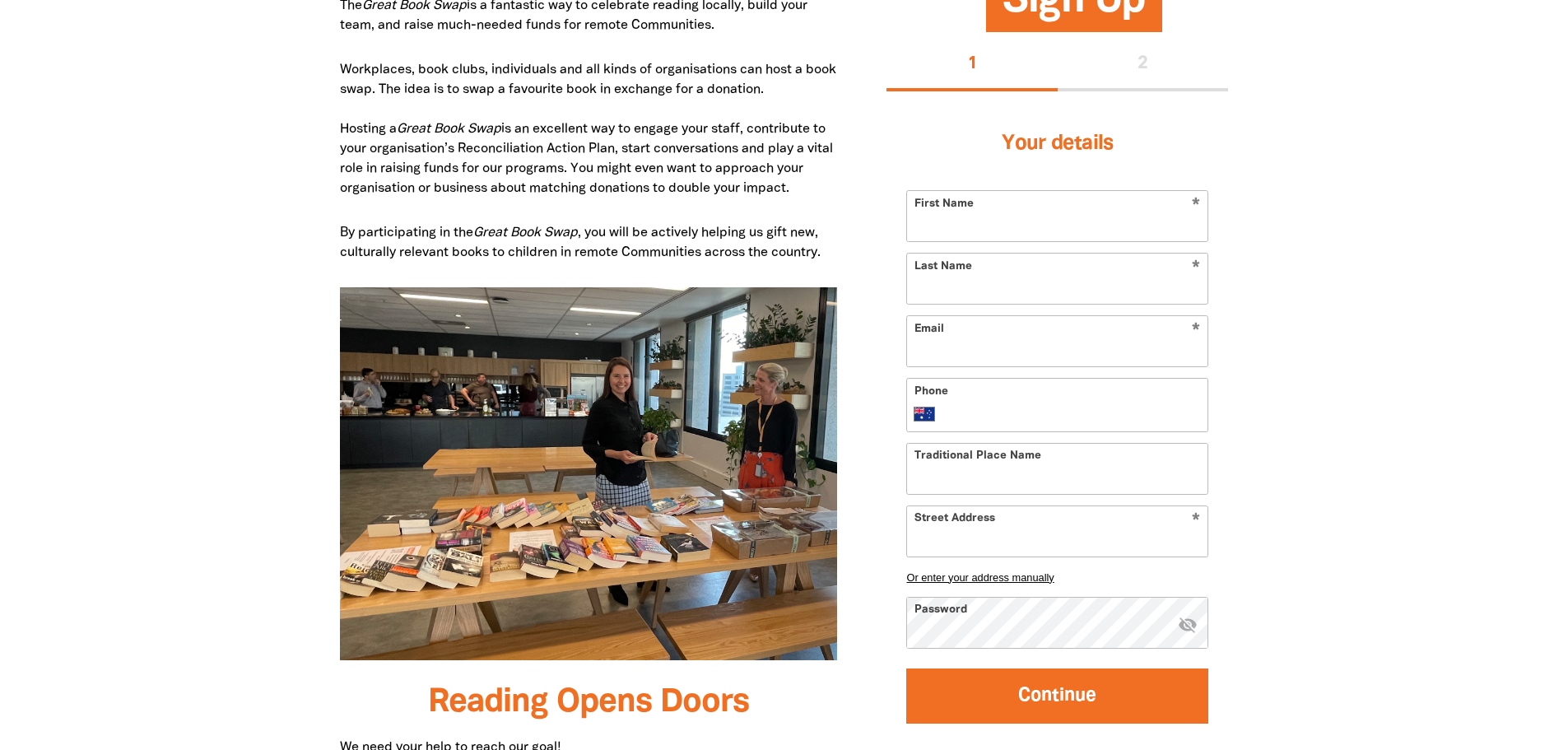
scroll to position [905, 0]
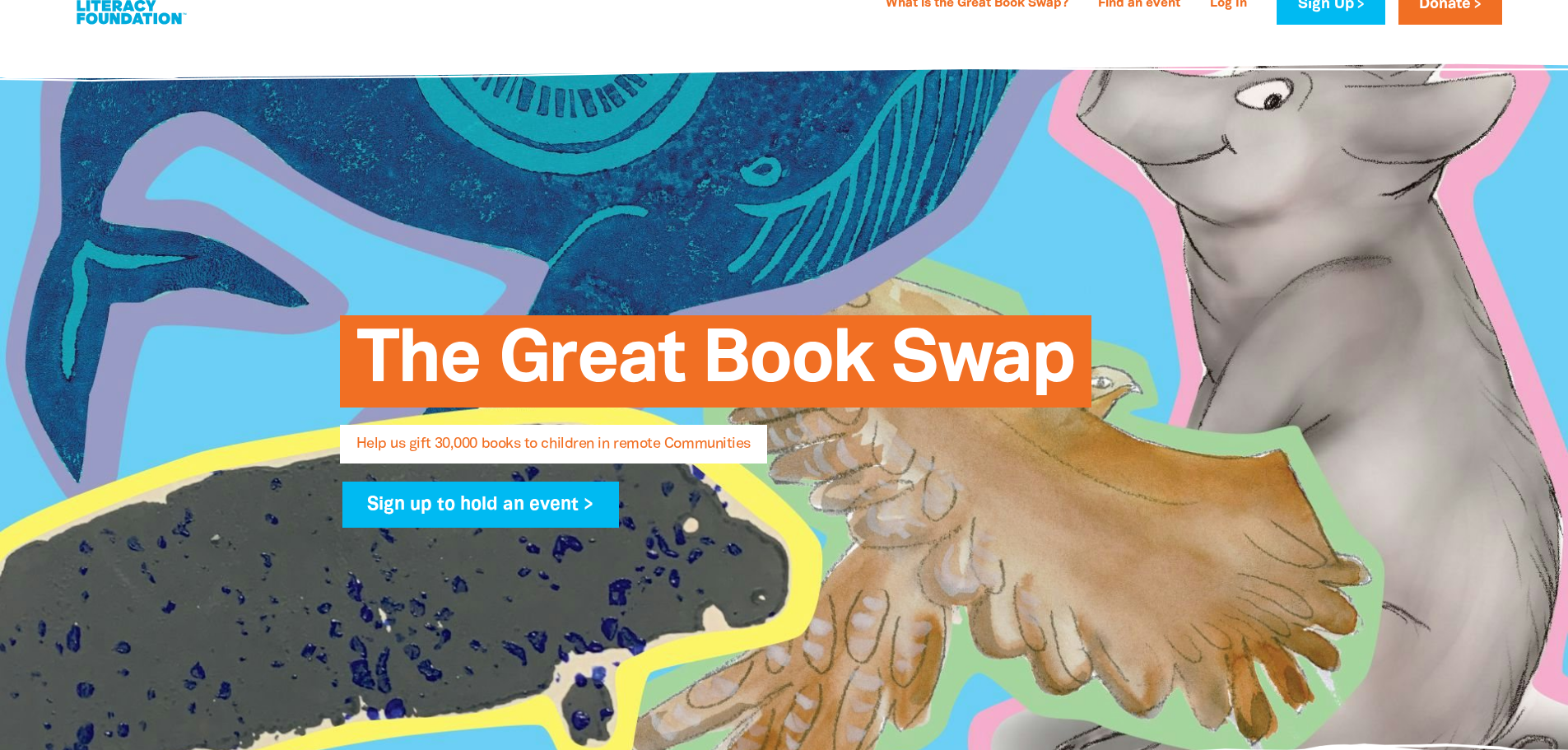
scroll to position [0, 0]
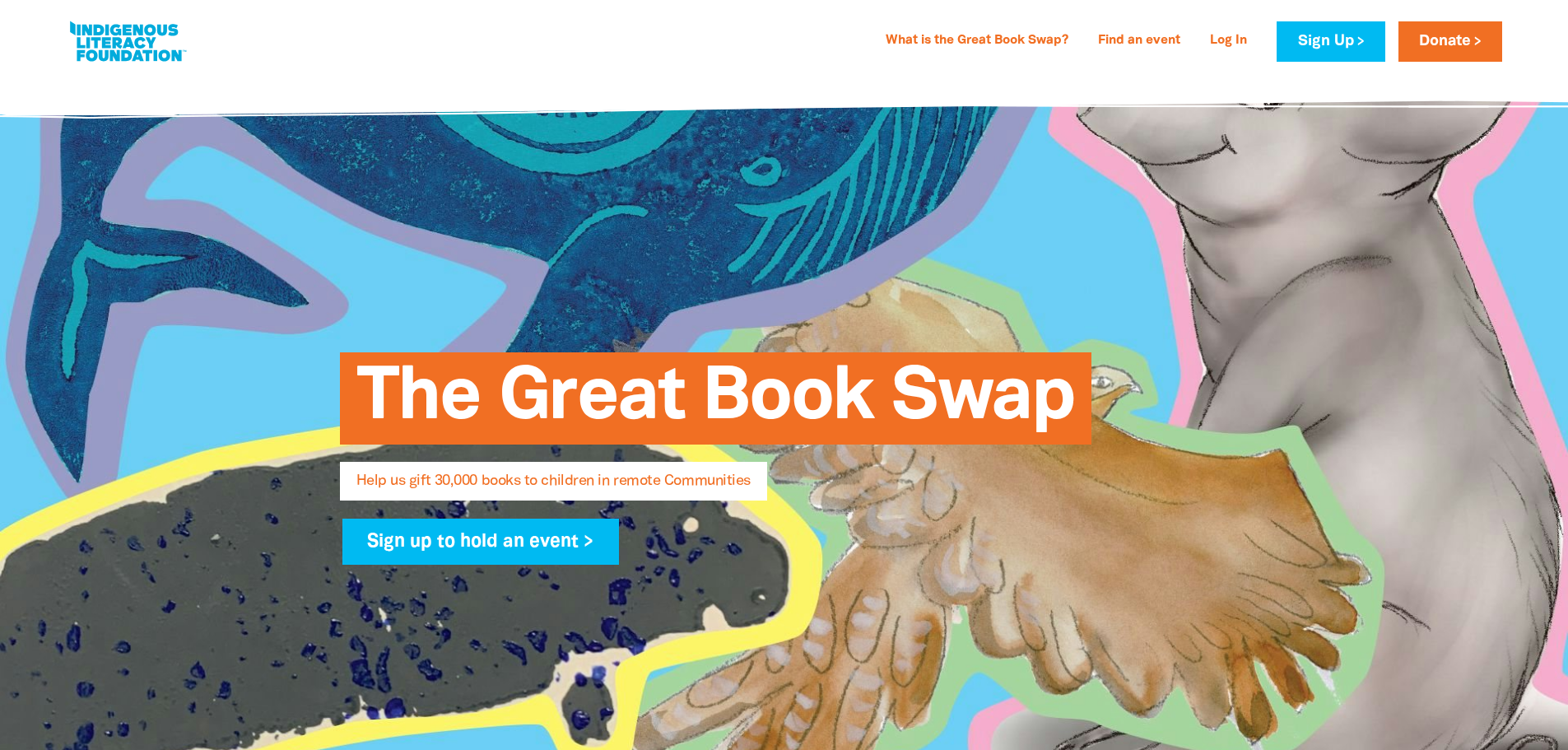
click at [136, 23] on link at bounding box center [127, 41] width 124 height 50
